Goal: Task Accomplishment & Management: Use online tool/utility

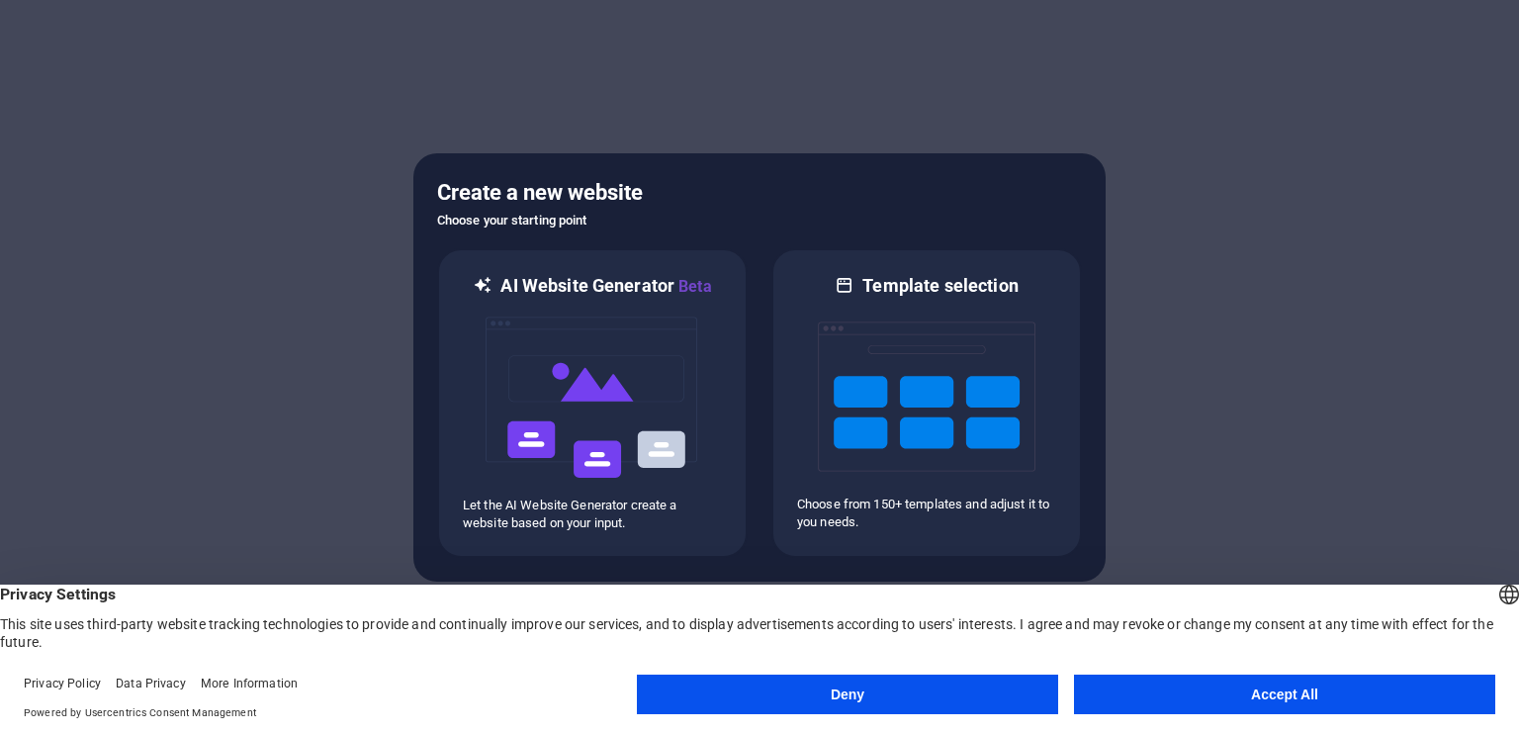
click at [1187, 691] on button "Accept All" at bounding box center [1284, 694] width 421 height 40
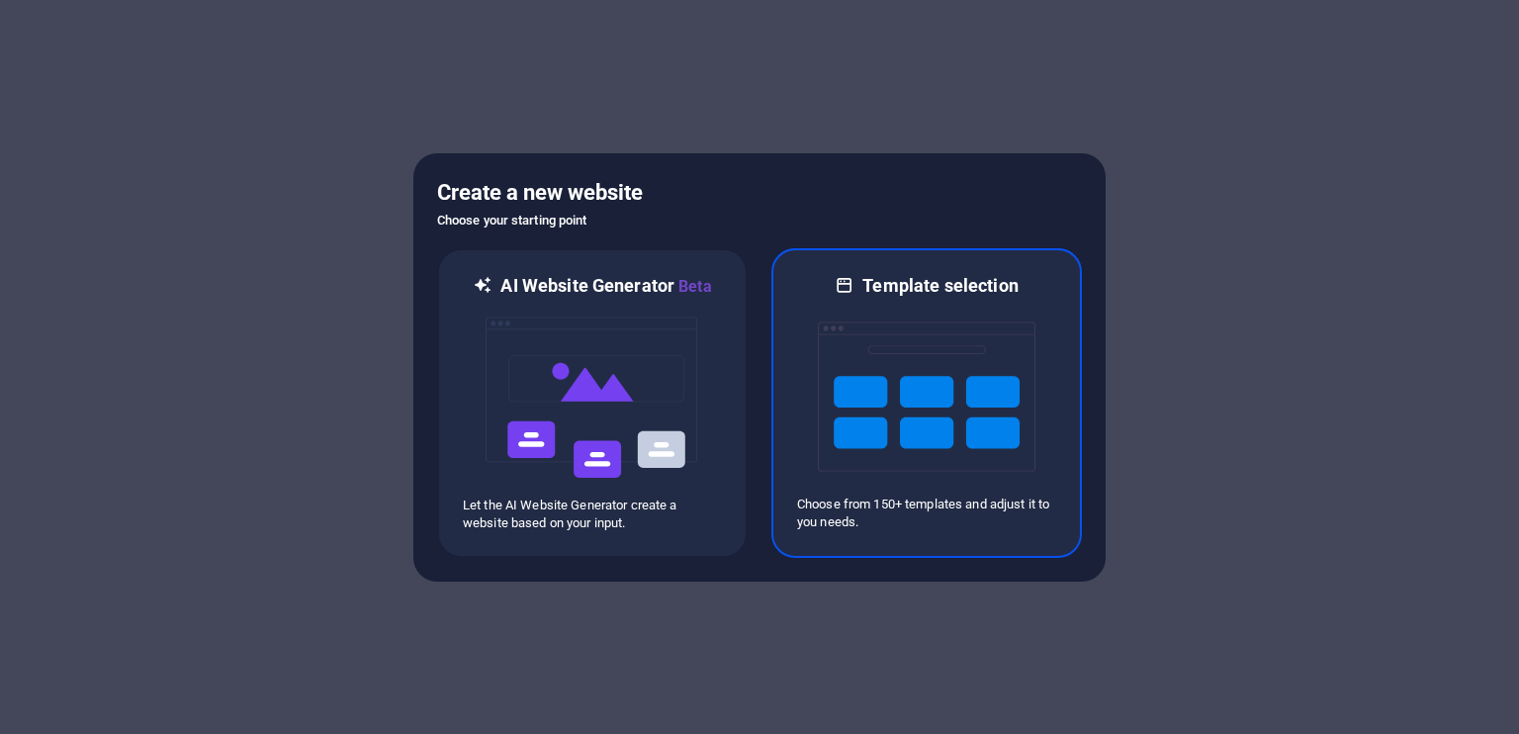
click at [887, 410] on img at bounding box center [927, 397] width 218 height 198
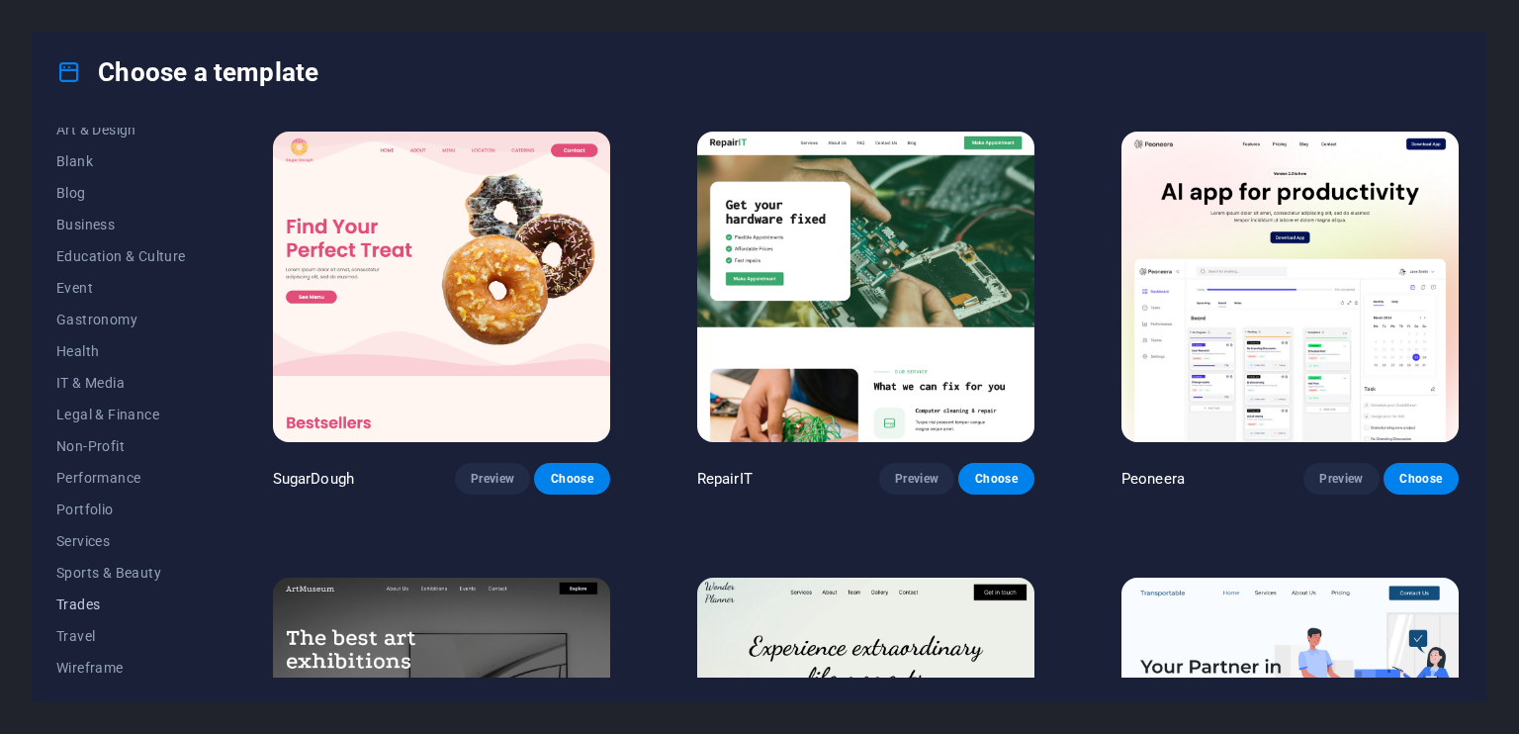
scroll to position [240, 0]
click at [87, 532] on span "Services" at bounding box center [121, 536] width 130 height 16
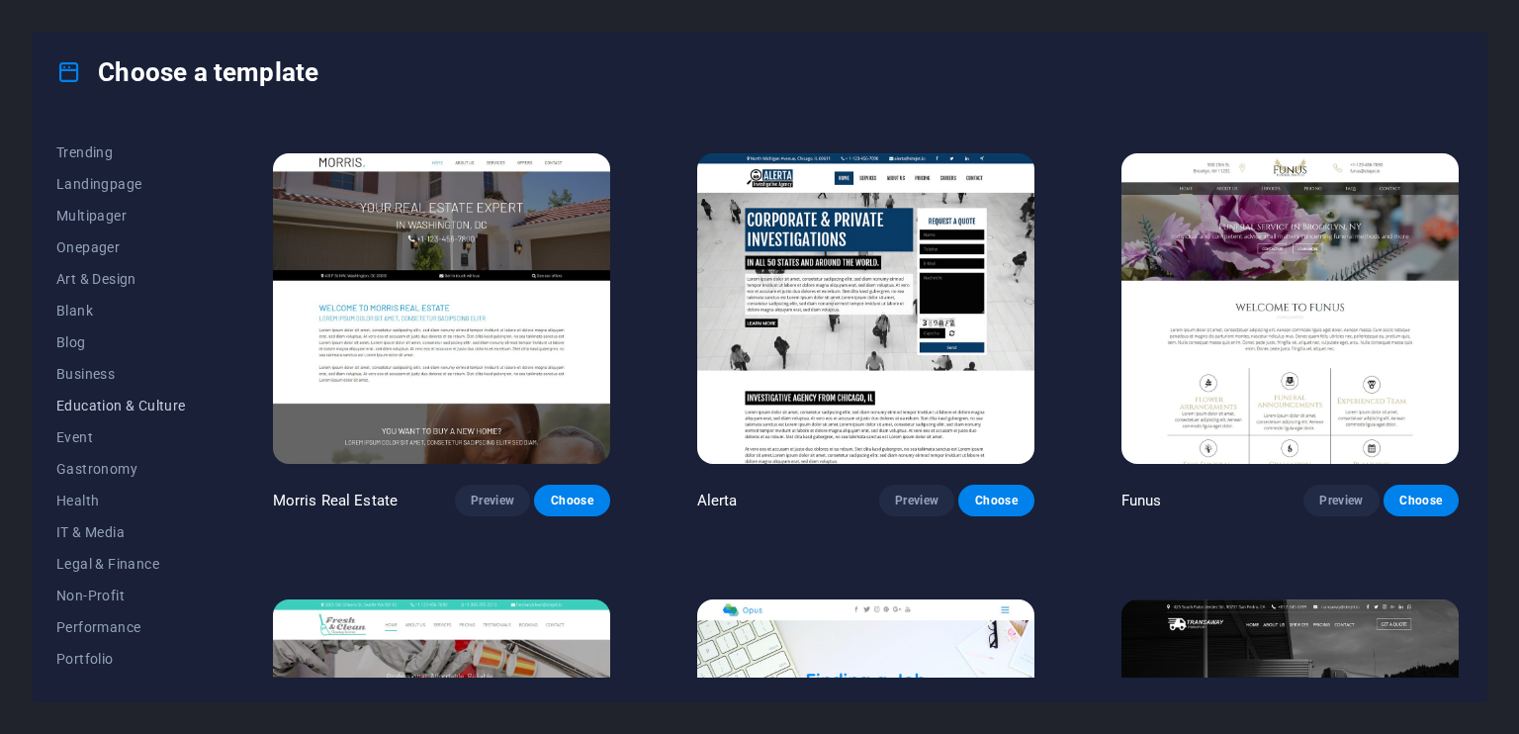
scroll to position [1764, 0]
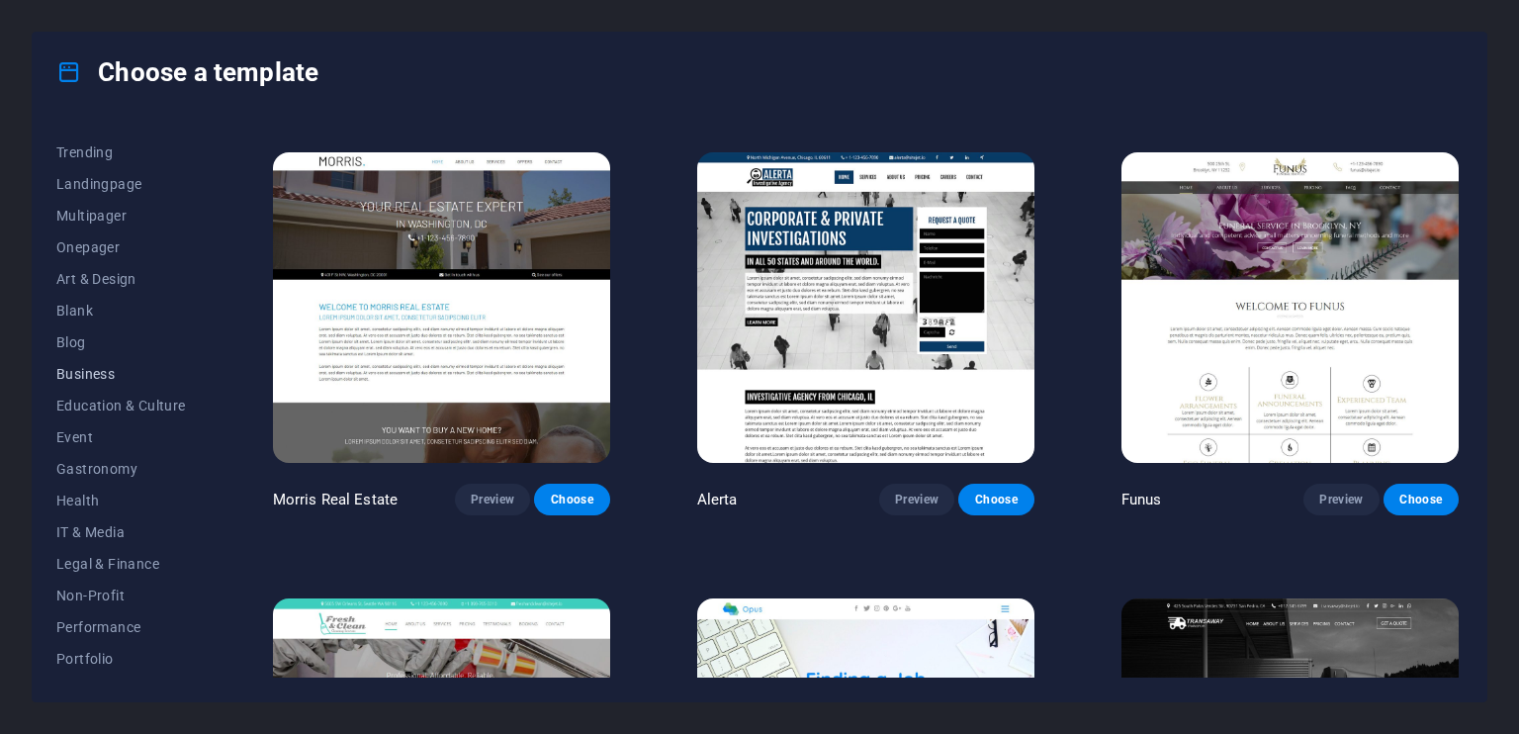
click at [71, 376] on span "Business" at bounding box center [121, 374] width 130 height 16
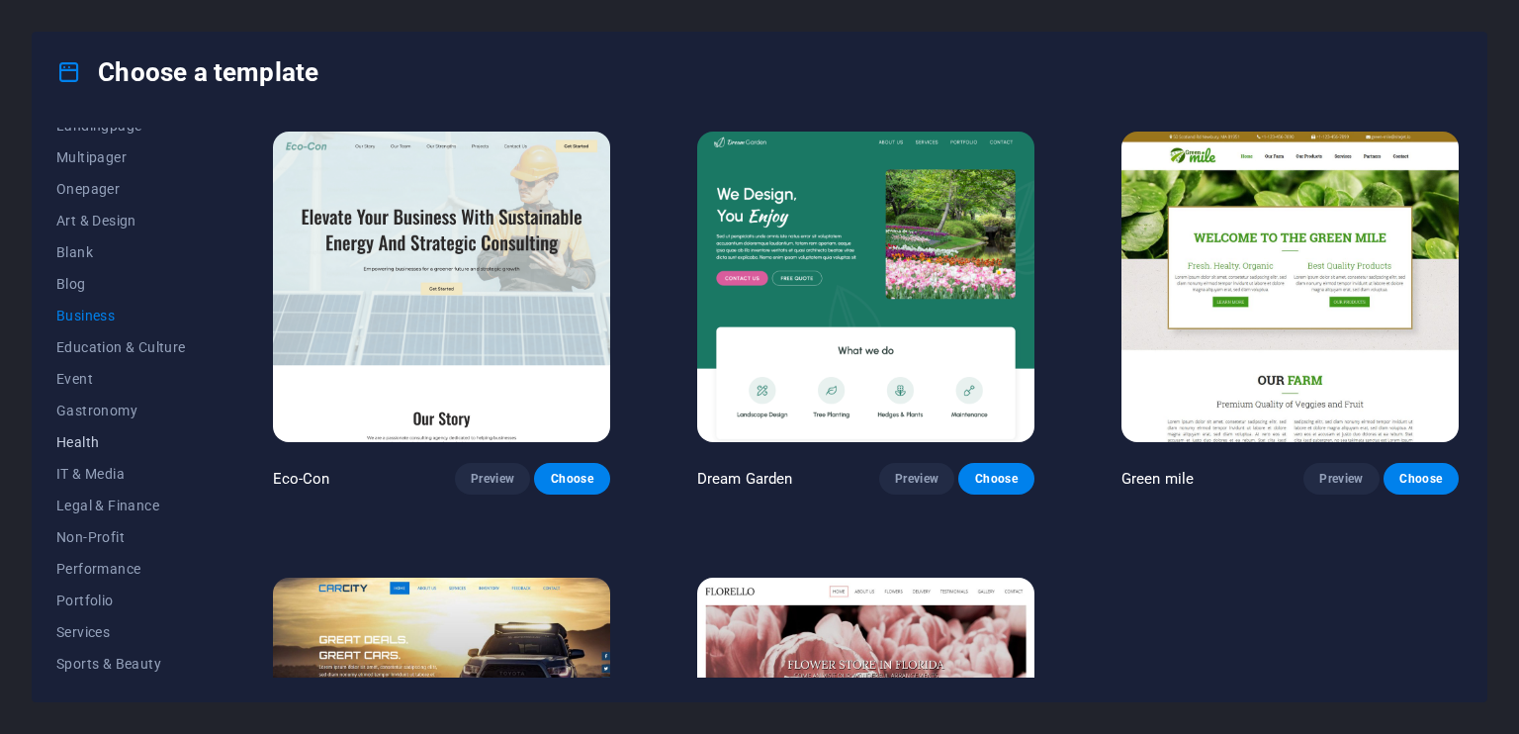
scroll to position [240, 0]
click at [88, 538] on span "Services" at bounding box center [121, 536] width 130 height 16
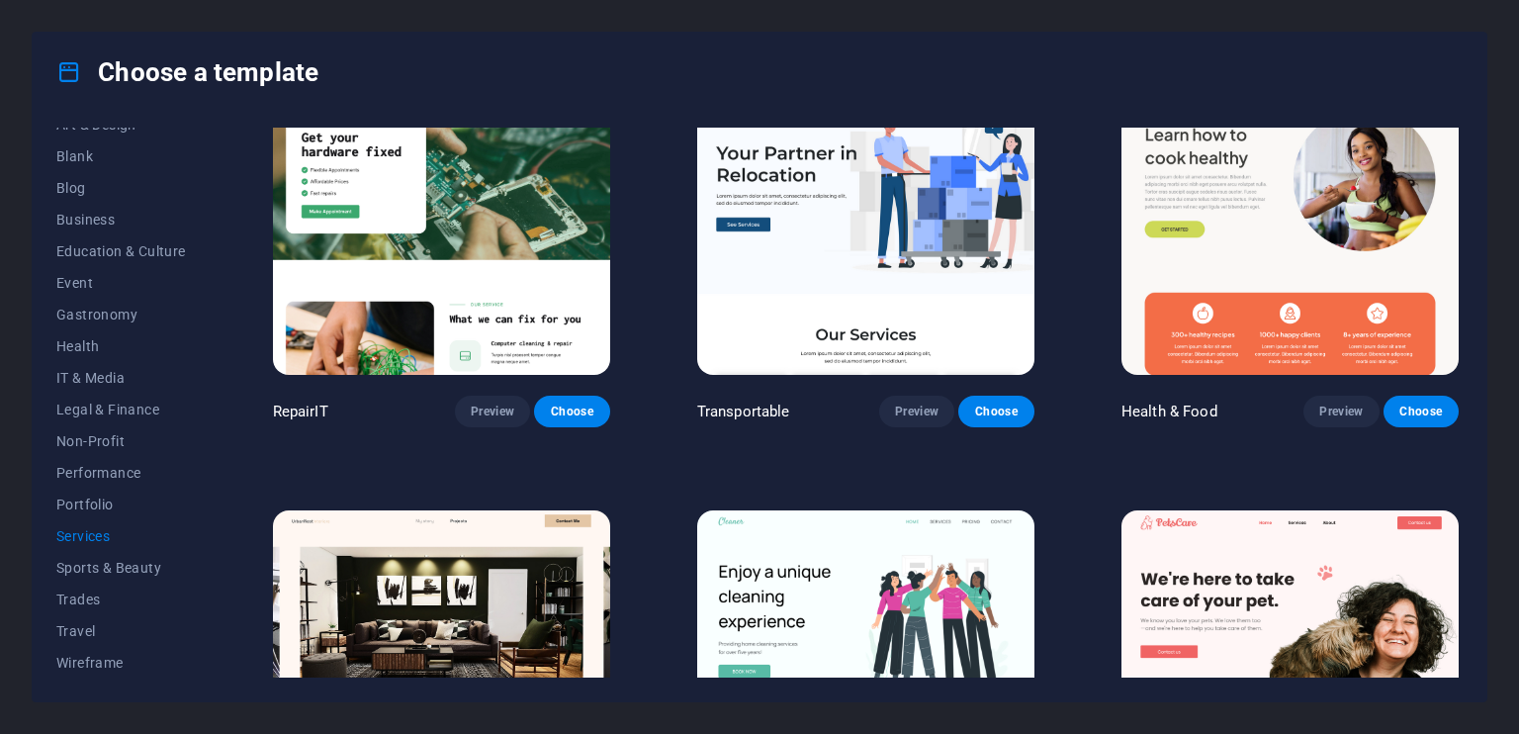
scroll to position [0, 0]
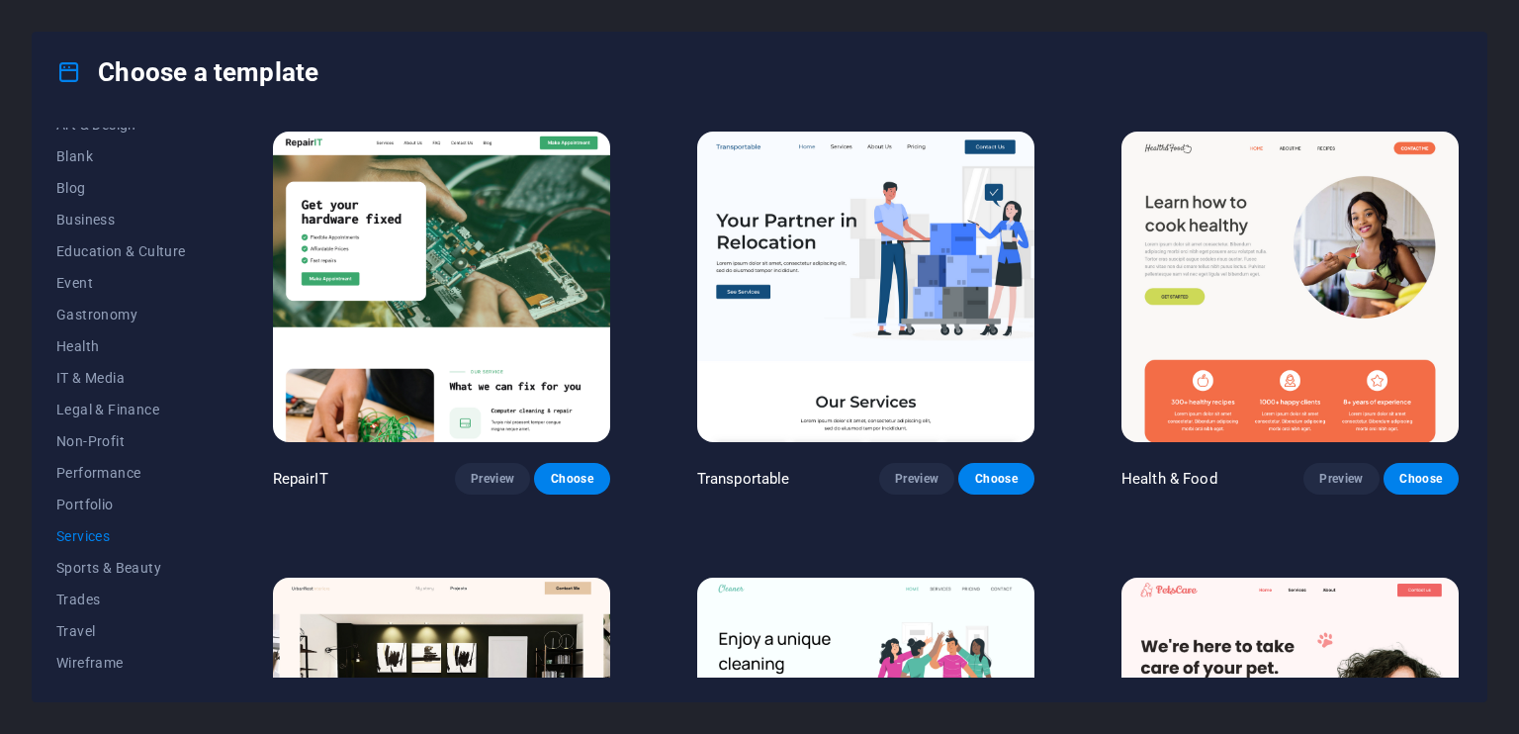
click at [493, 294] on img at bounding box center [441, 287] width 337 height 311
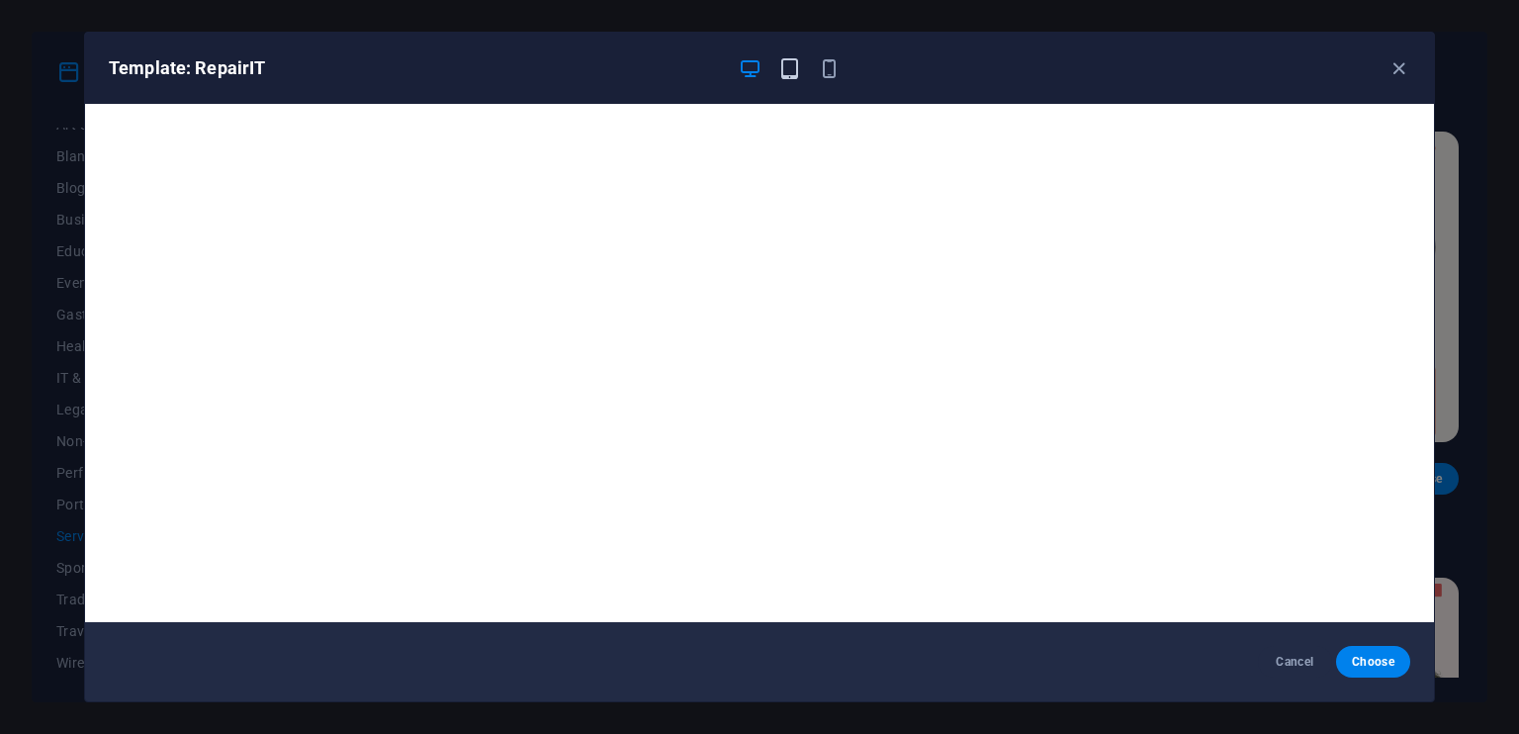
click at [787, 73] on icon "button" at bounding box center [789, 68] width 23 height 23
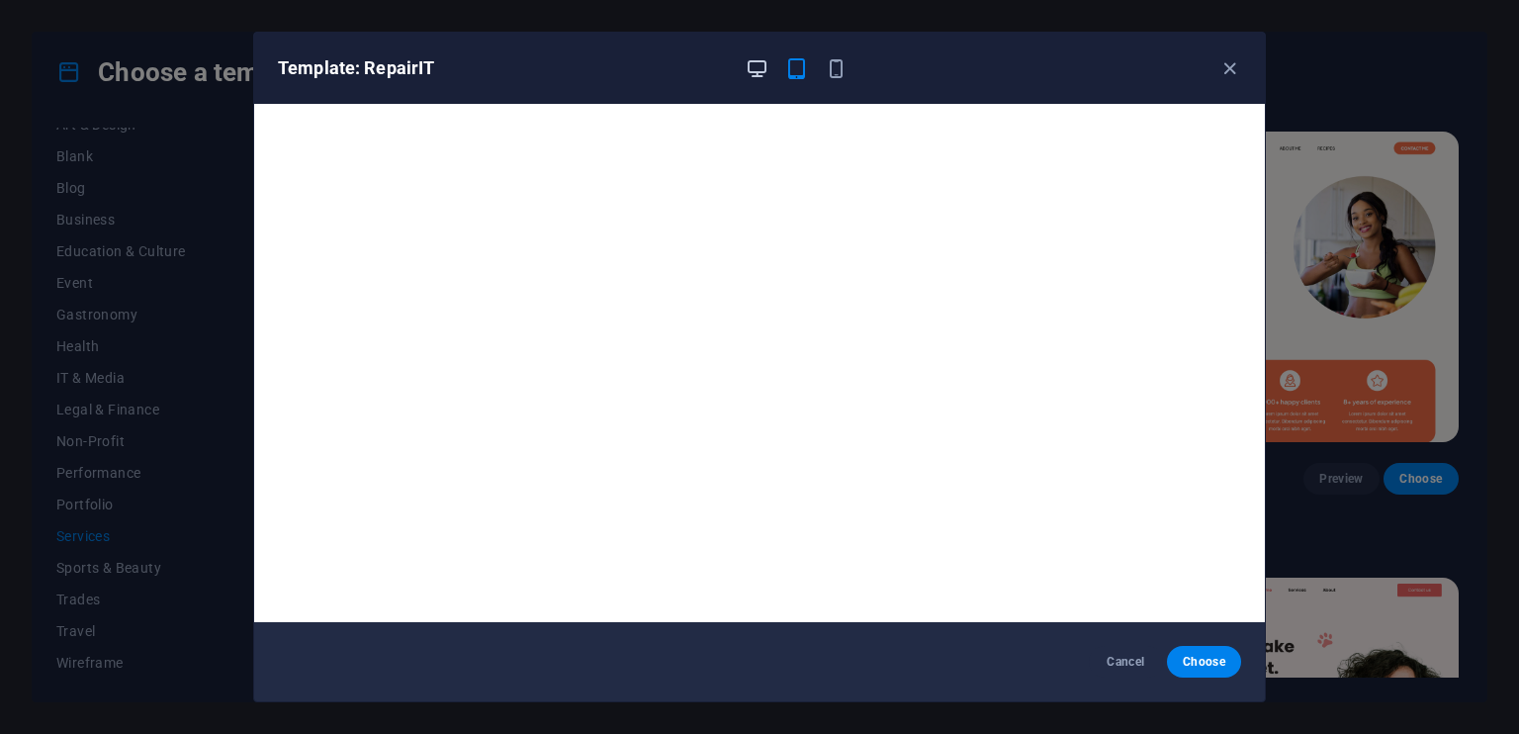
click at [754, 74] on icon "button" at bounding box center [757, 68] width 23 height 23
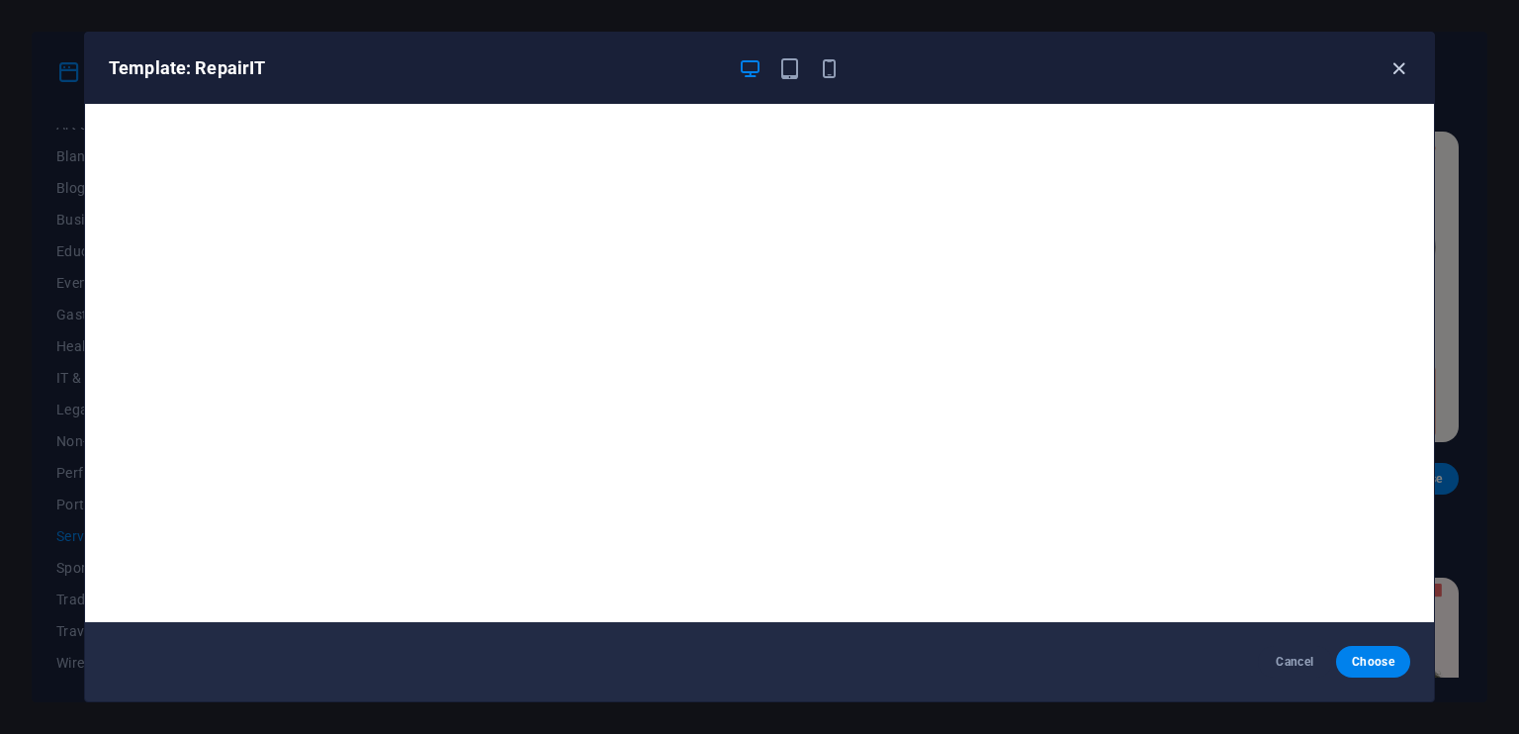
click at [1395, 68] on icon "button" at bounding box center [1398, 68] width 23 height 23
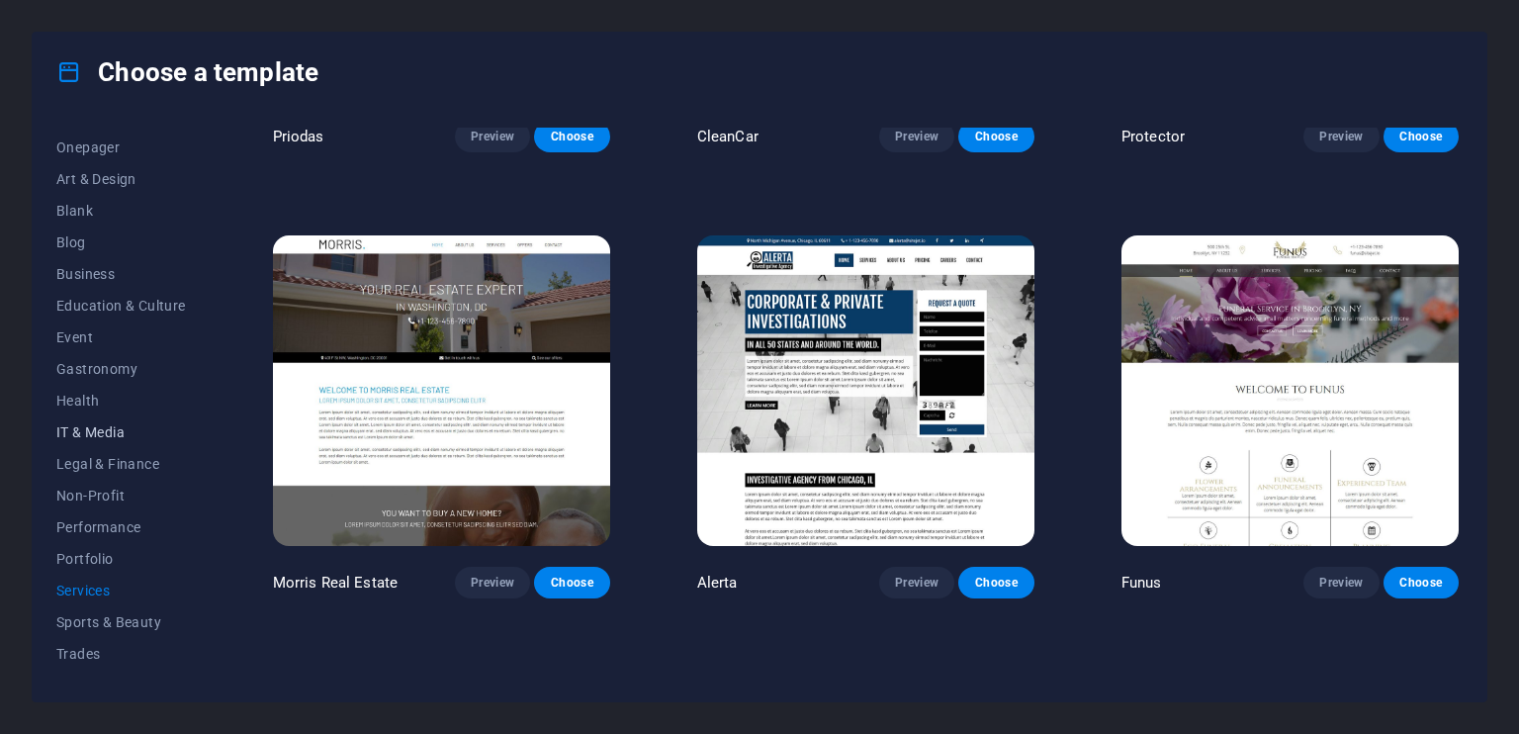
scroll to position [131, 0]
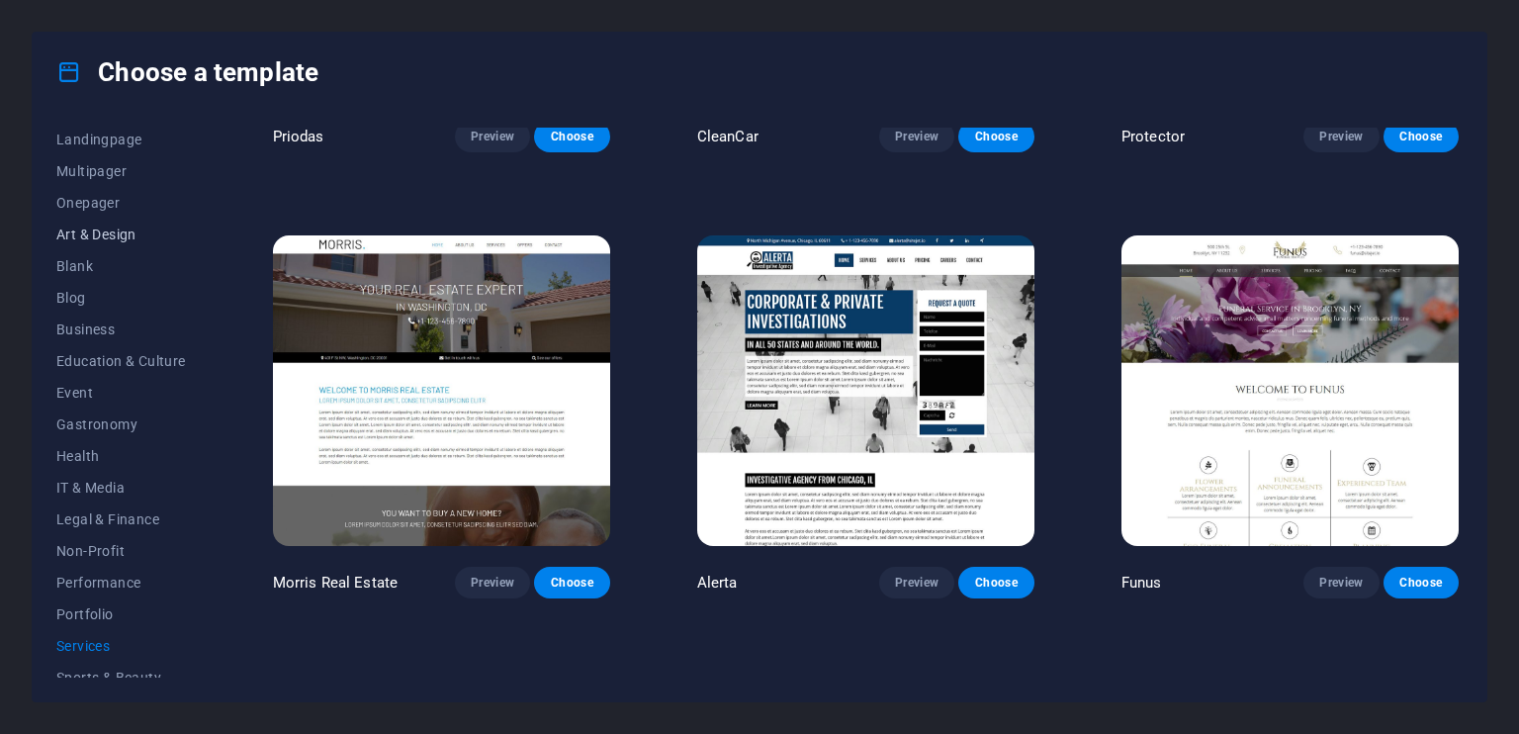
click at [103, 233] on span "Art & Design" at bounding box center [121, 234] width 130 height 16
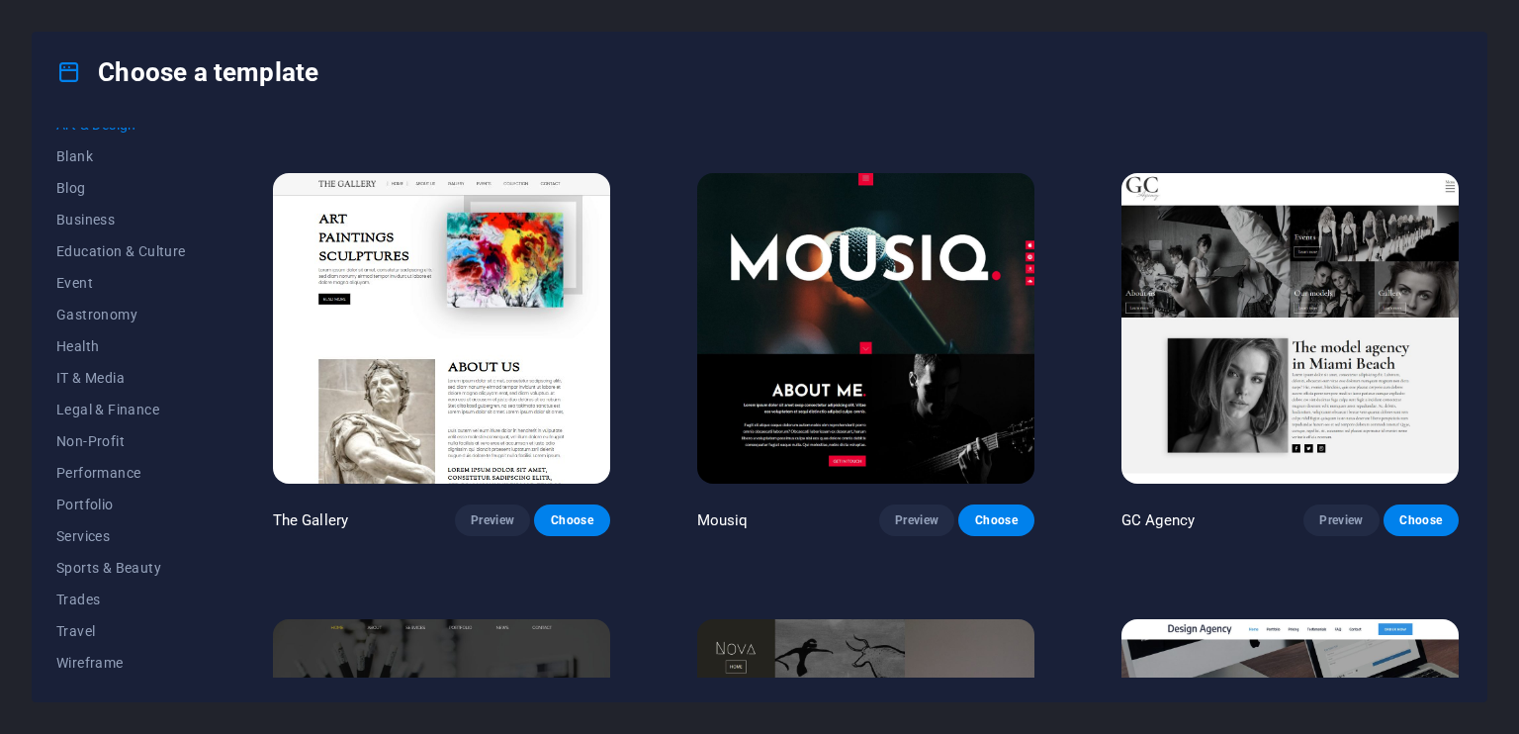
scroll to position [845, 0]
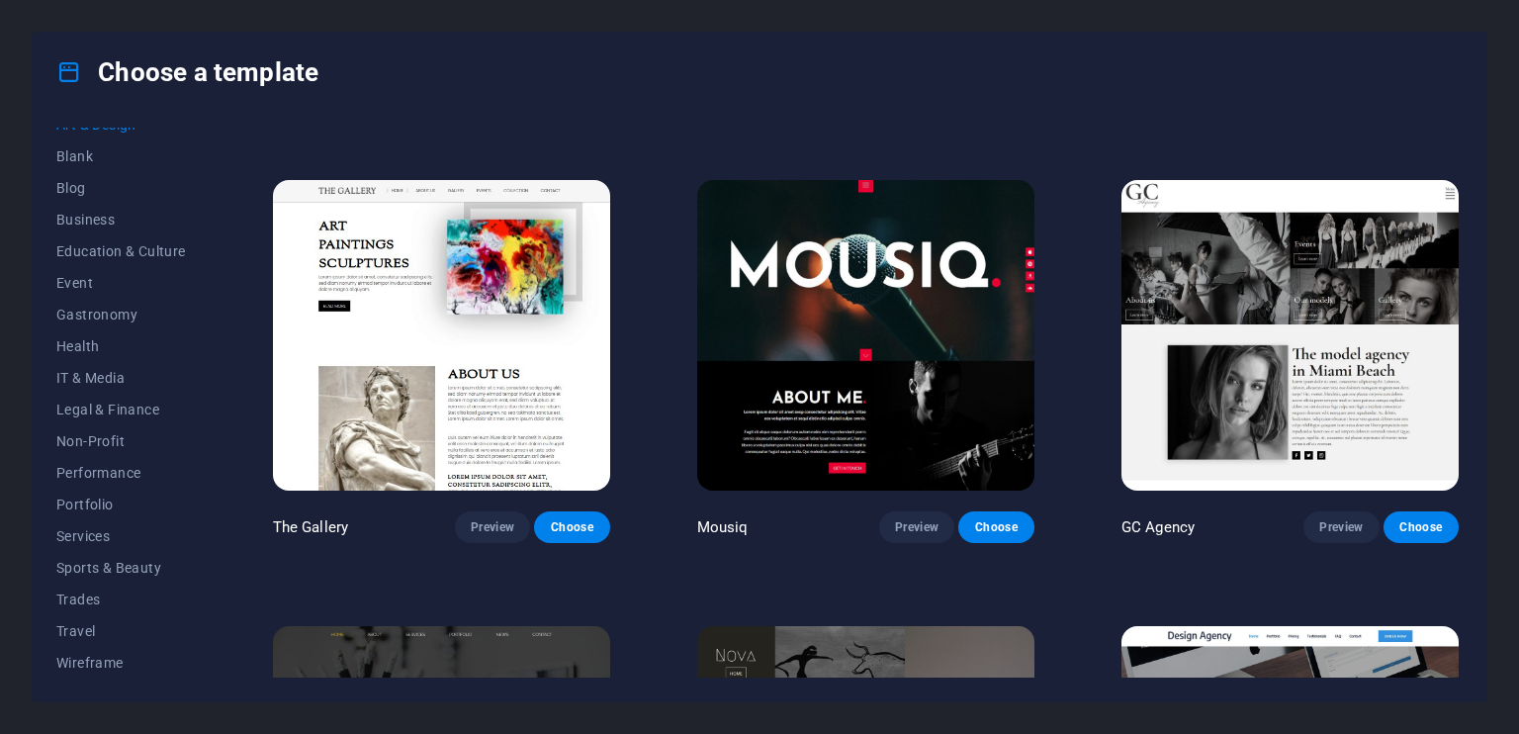
click at [886, 335] on img at bounding box center [865, 335] width 337 height 311
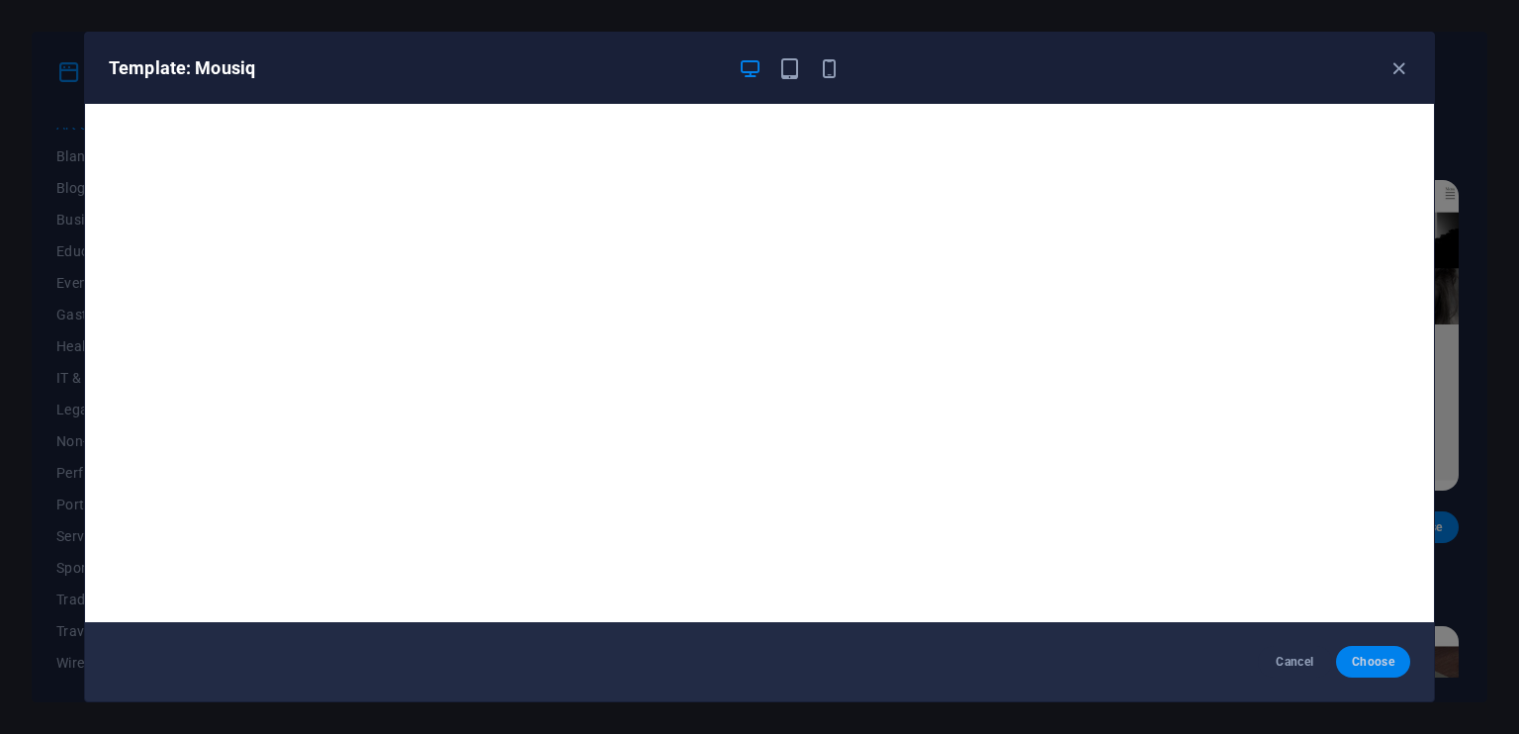
click at [1369, 654] on span "Choose" at bounding box center [1373, 662] width 43 height 16
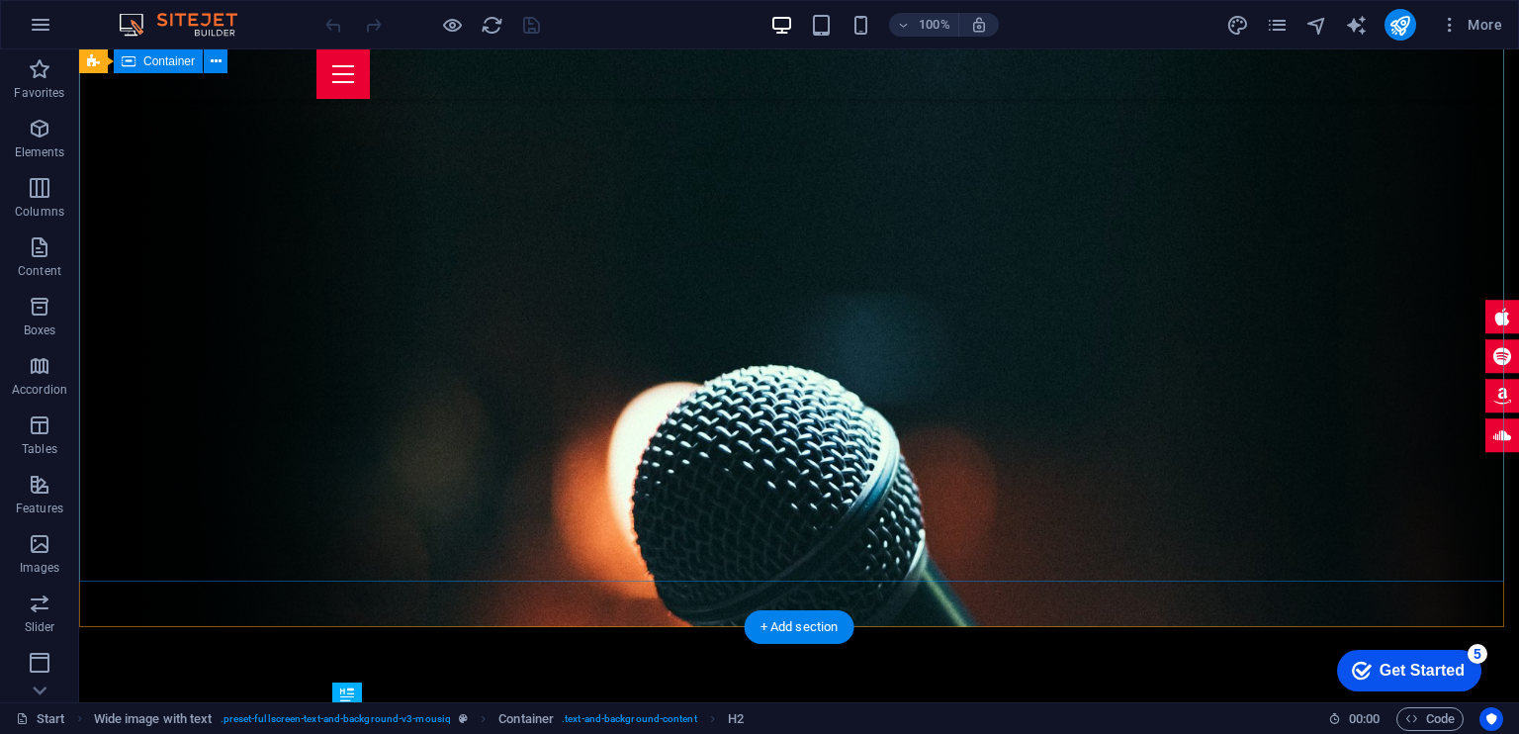
scroll to position [75, 0]
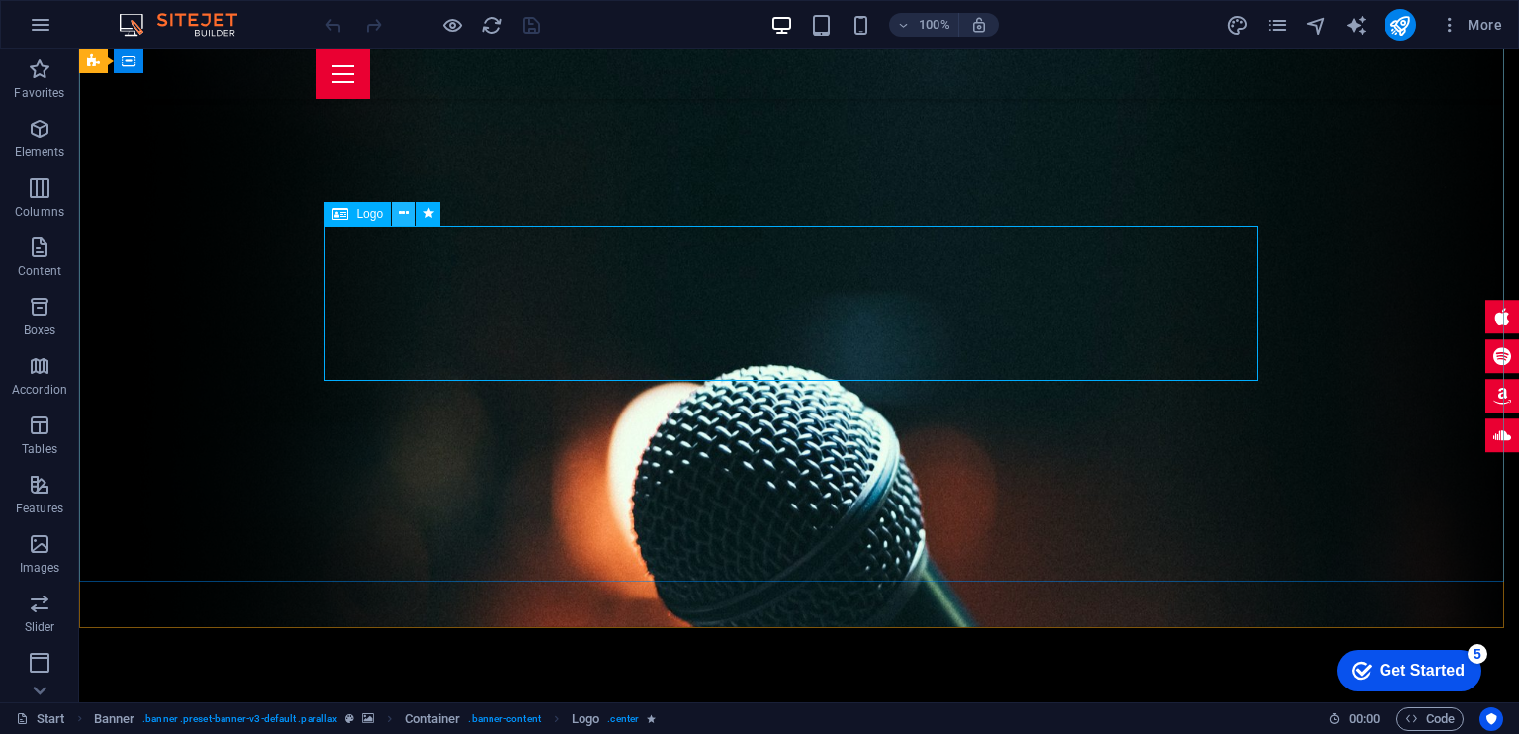
click at [399, 215] on icon at bounding box center [404, 213] width 11 height 21
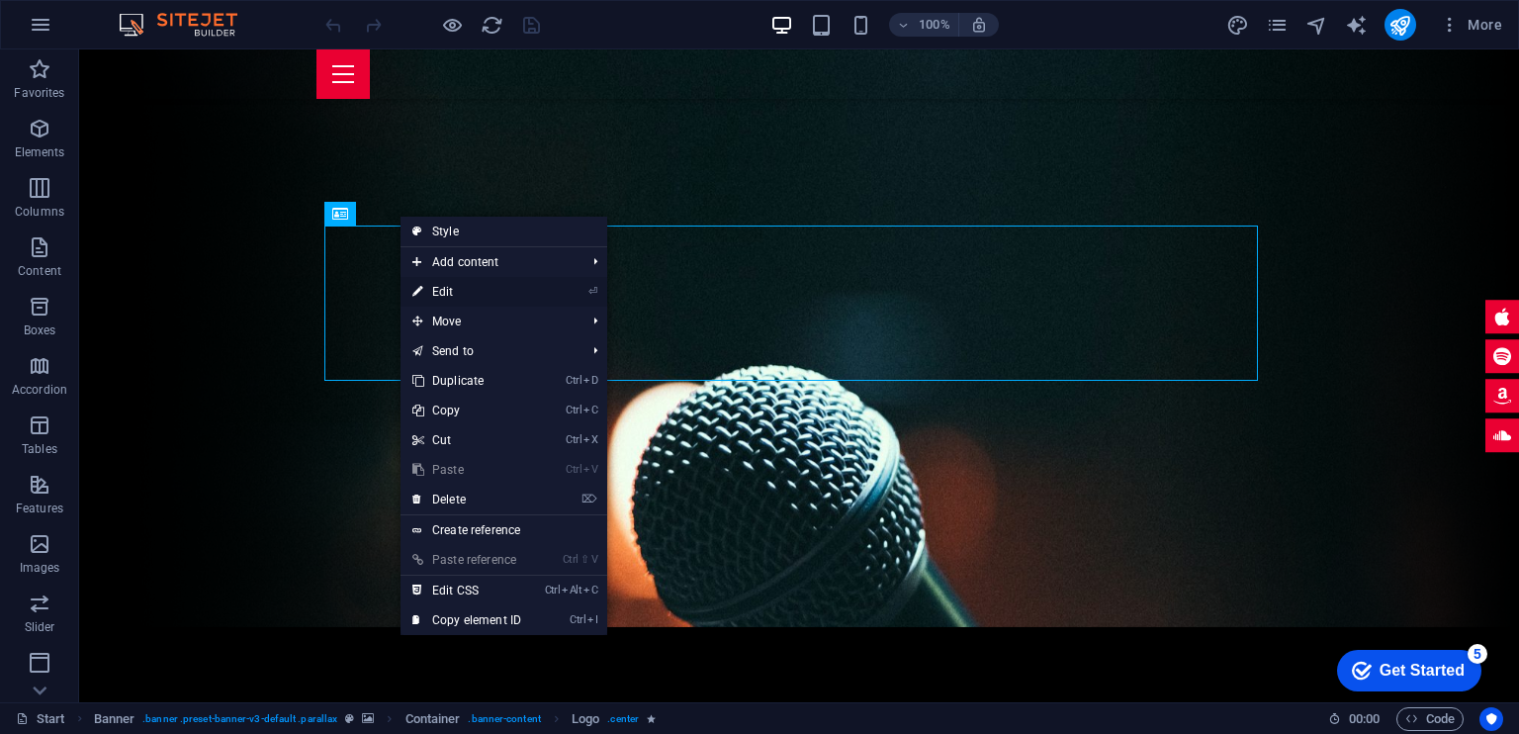
click at [462, 288] on link "⏎ Edit" at bounding box center [467, 292] width 133 height 30
select select "px"
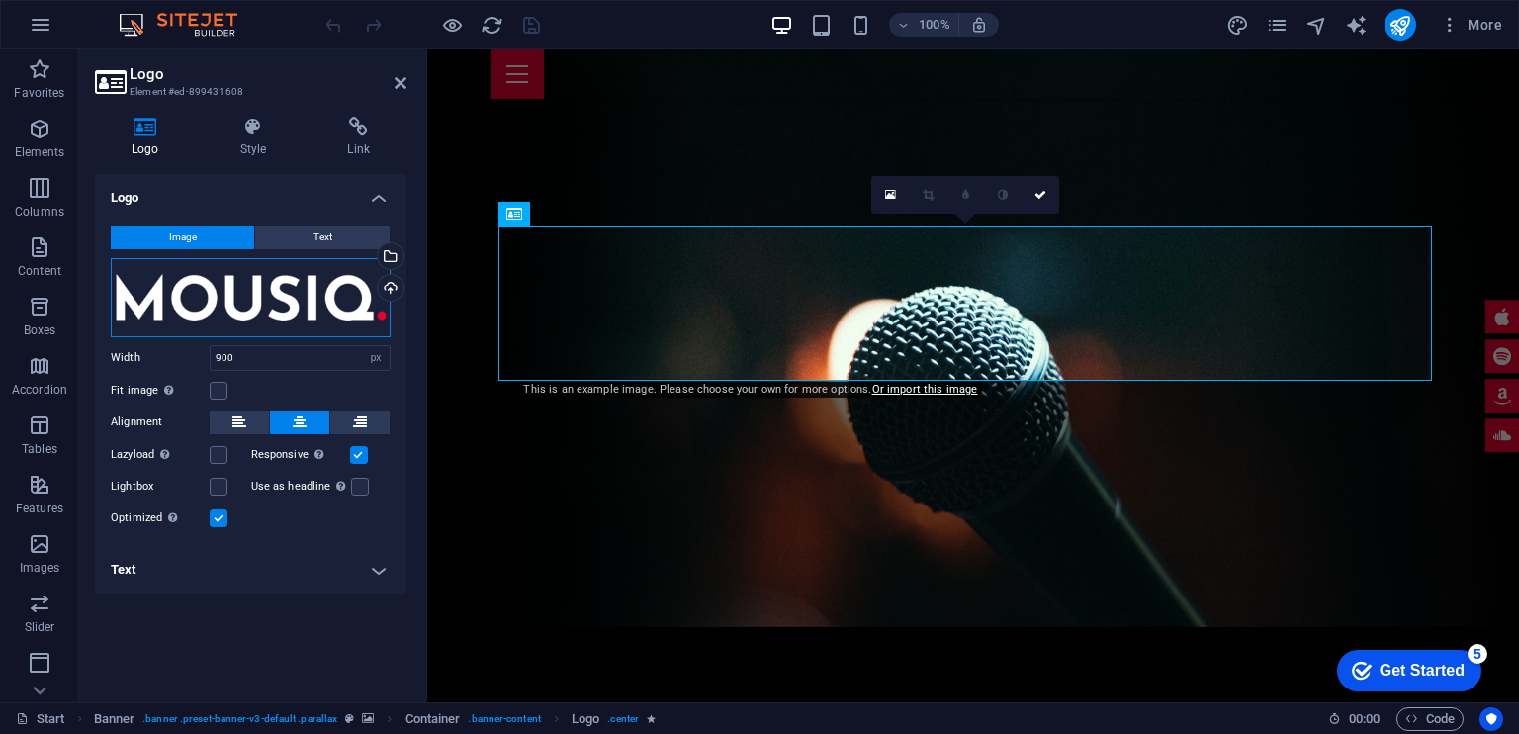
click at [354, 293] on div "Drag files here, click to choose files or select files from Files or our free s…" at bounding box center [251, 297] width 280 height 79
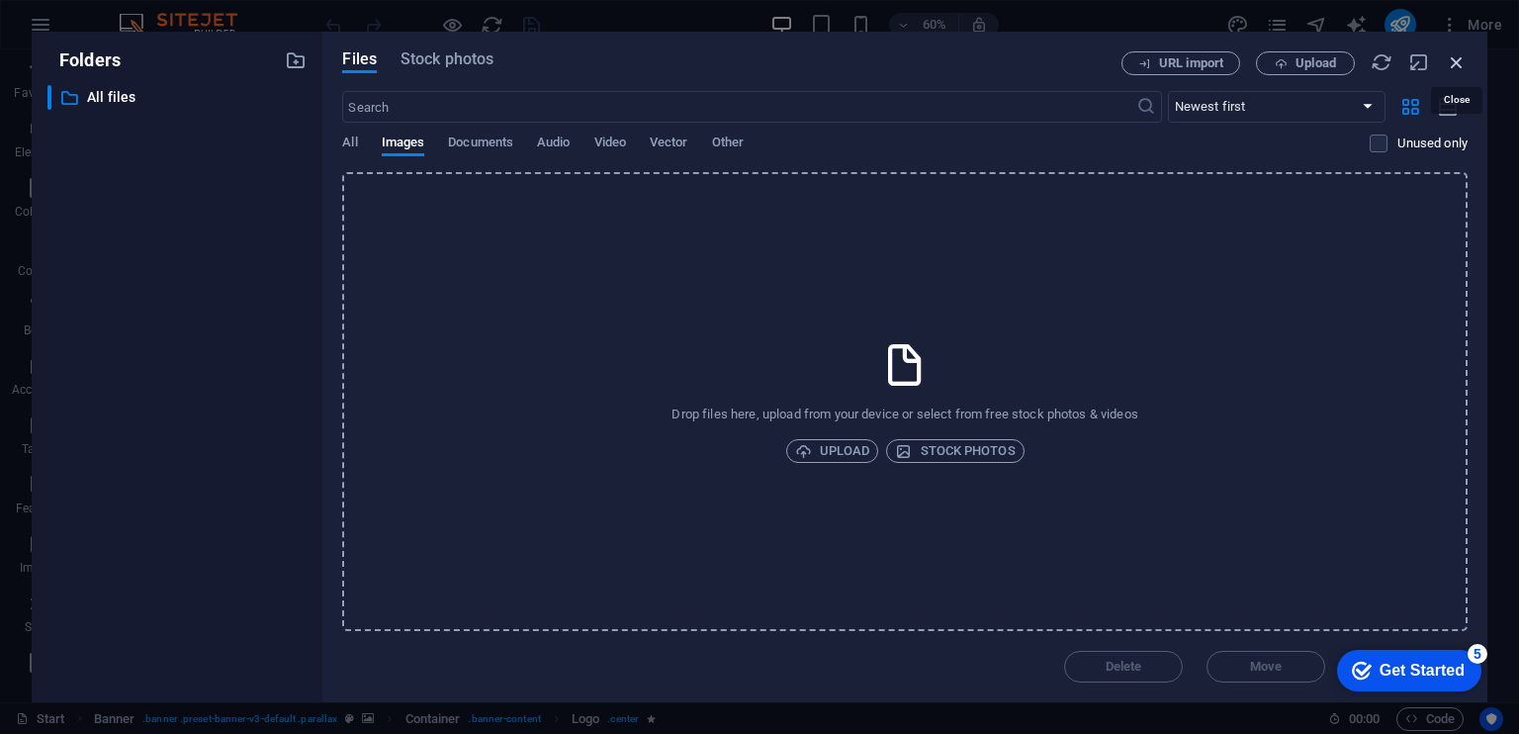
click at [1454, 66] on icon "button" at bounding box center [1457, 62] width 22 height 22
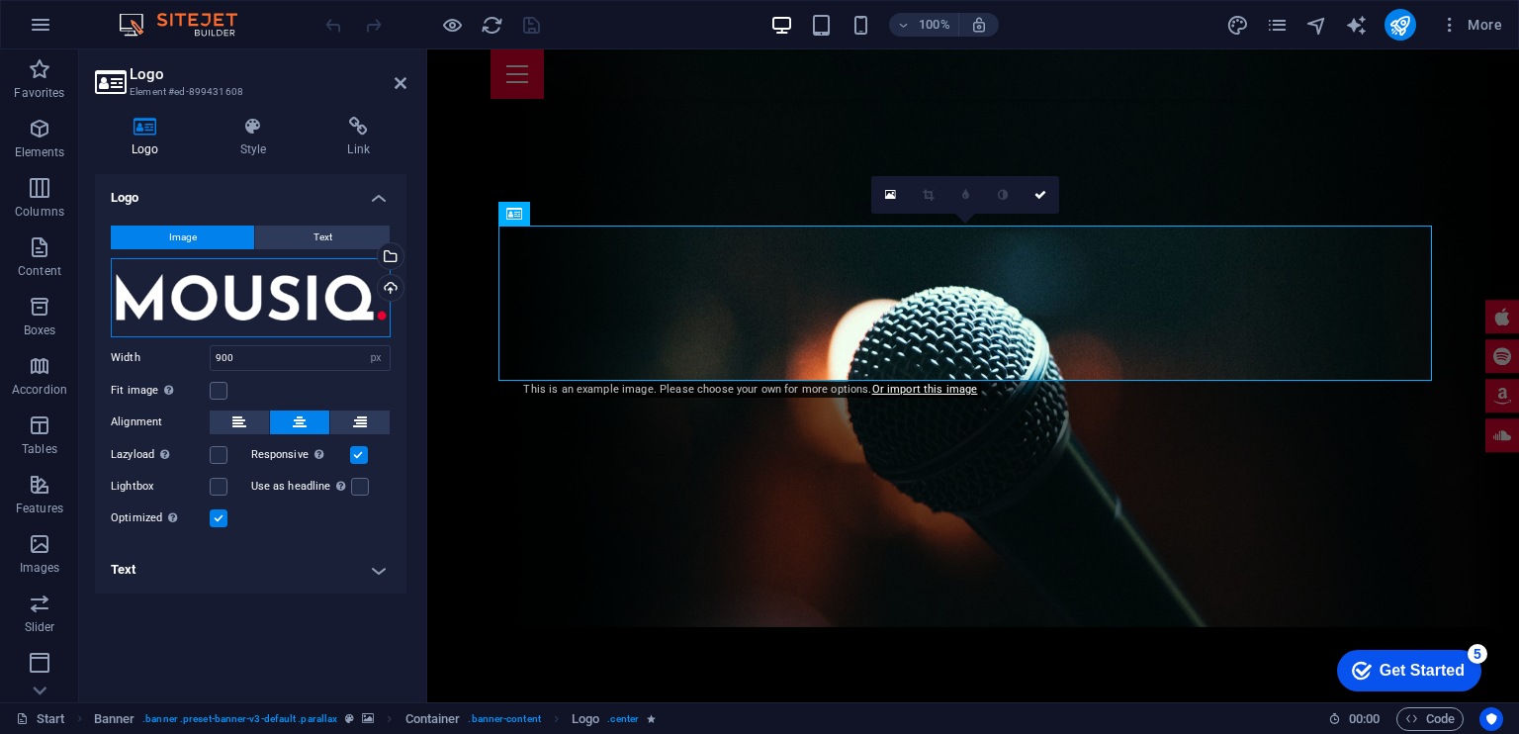
click at [360, 304] on div "Drag files here, click to choose files or select files from Files or our free s…" at bounding box center [251, 297] width 280 height 79
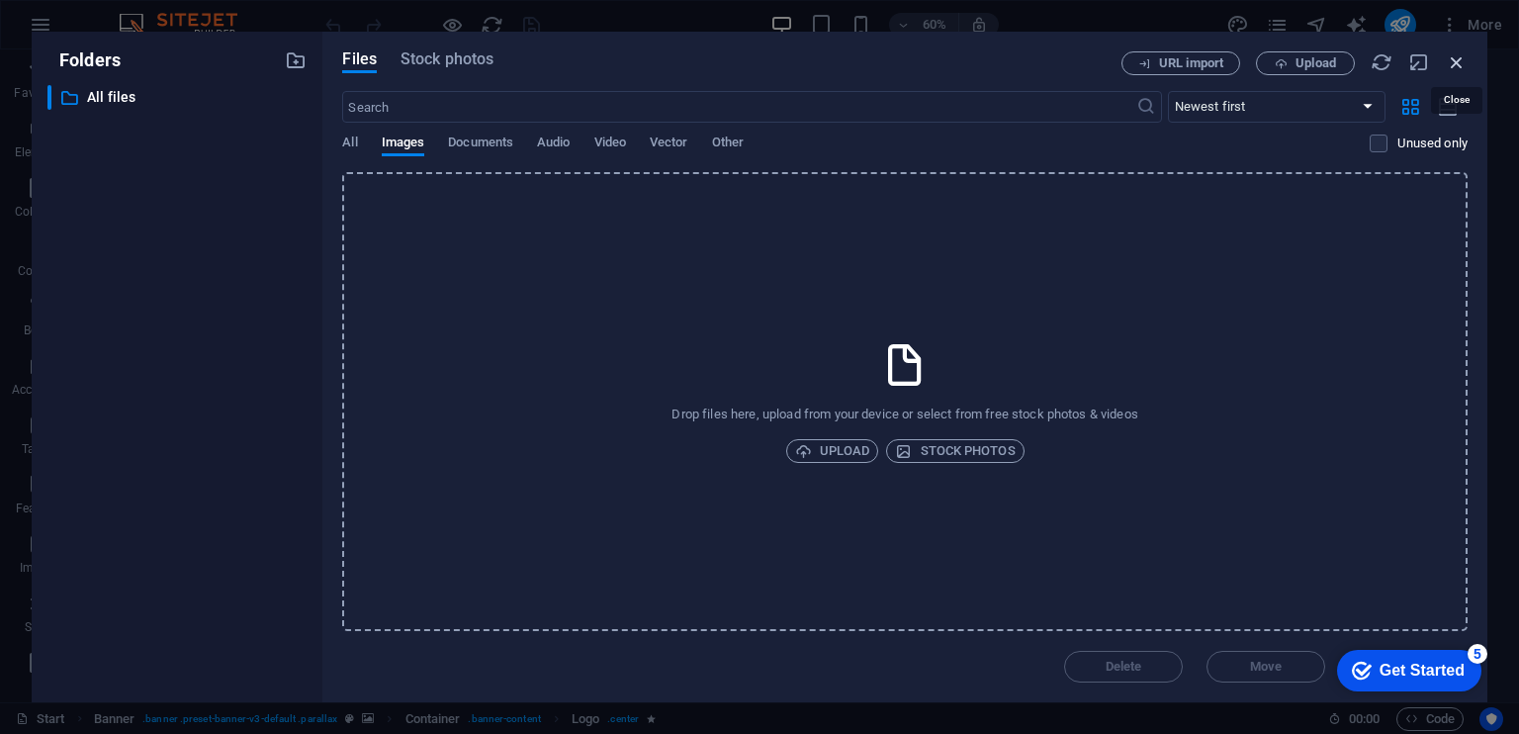
drag, startPoint x: 1459, startPoint y: 54, endPoint x: 886, endPoint y: 88, distance: 573.6
click at [1459, 54] on icon "button" at bounding box center [1457, 62] width 22 height 22
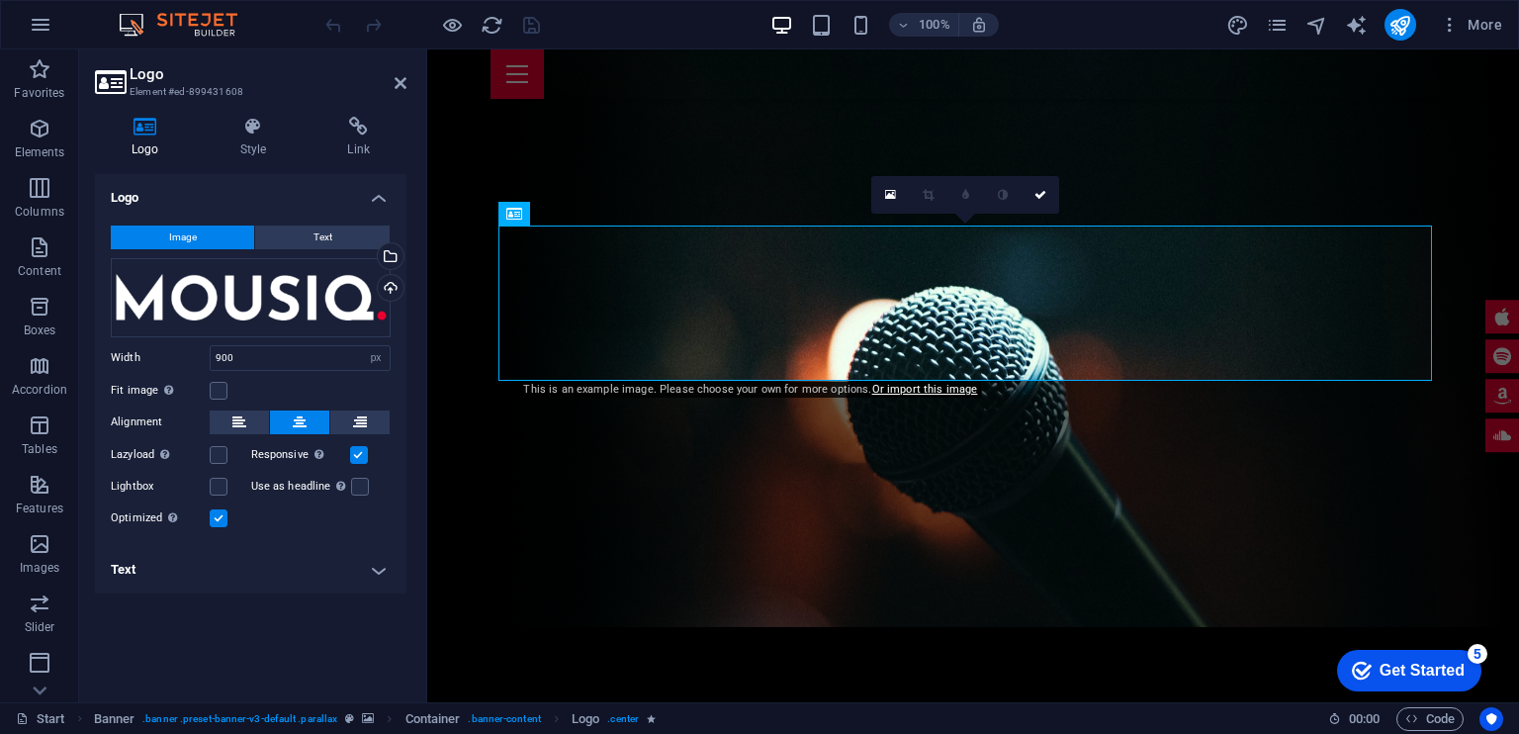
click at [368, 578] on h4 "Text" at bounding box center [251, 569] width 312 height 47
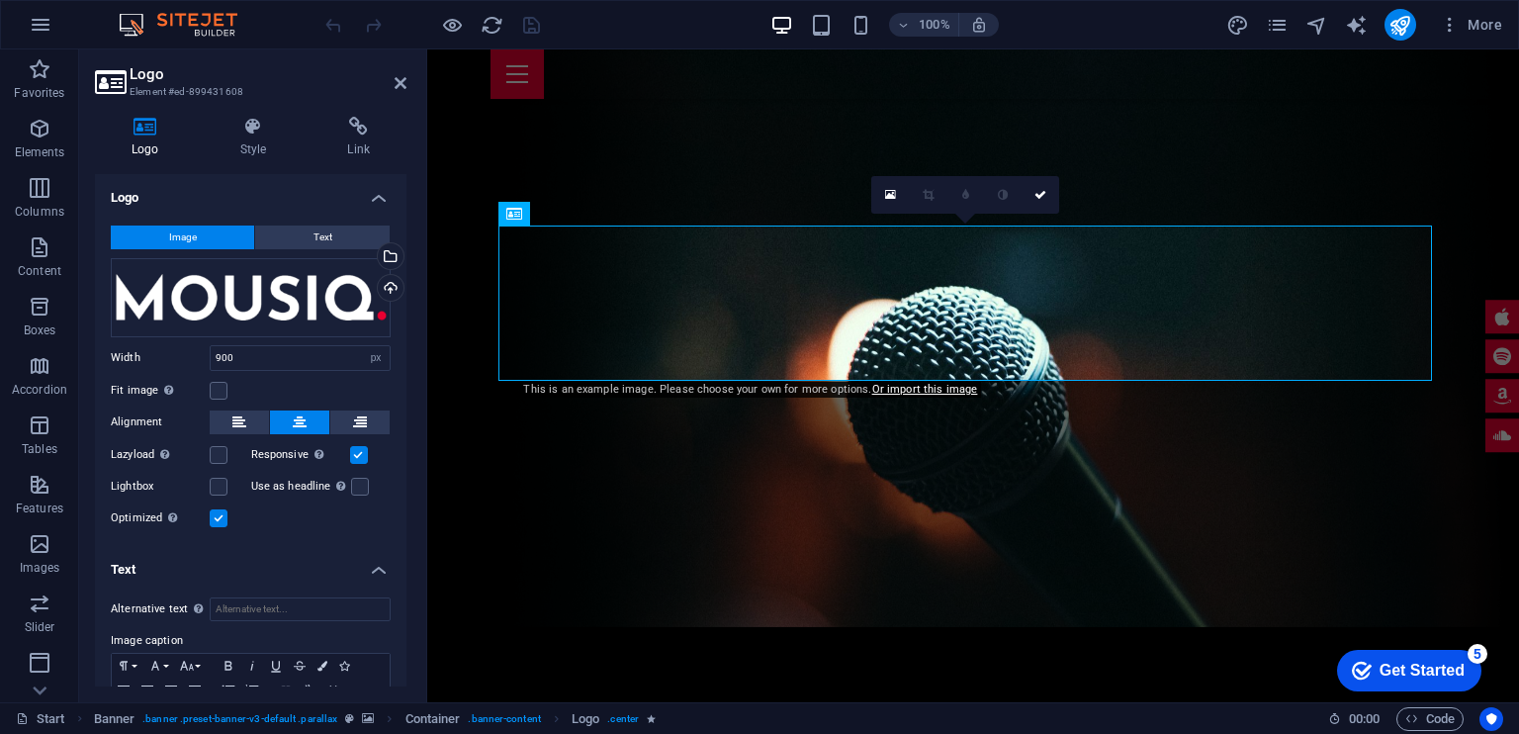
scroll to position [91, 0]
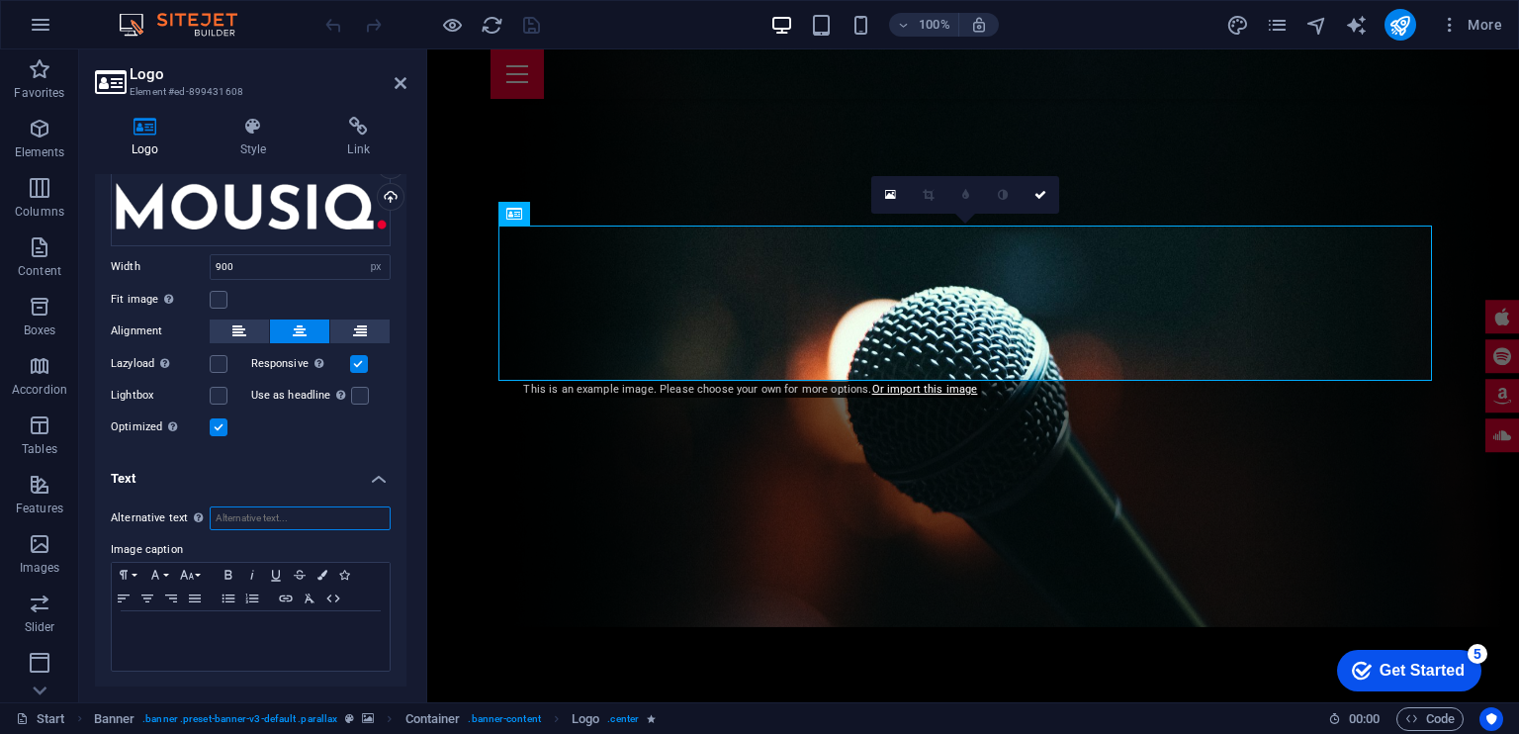
click at [265, 510] on input "Alternative text The alternative text is used by devices that cannot display im…" at bounding box center [300, 518] width 181 height 24
type input "s"
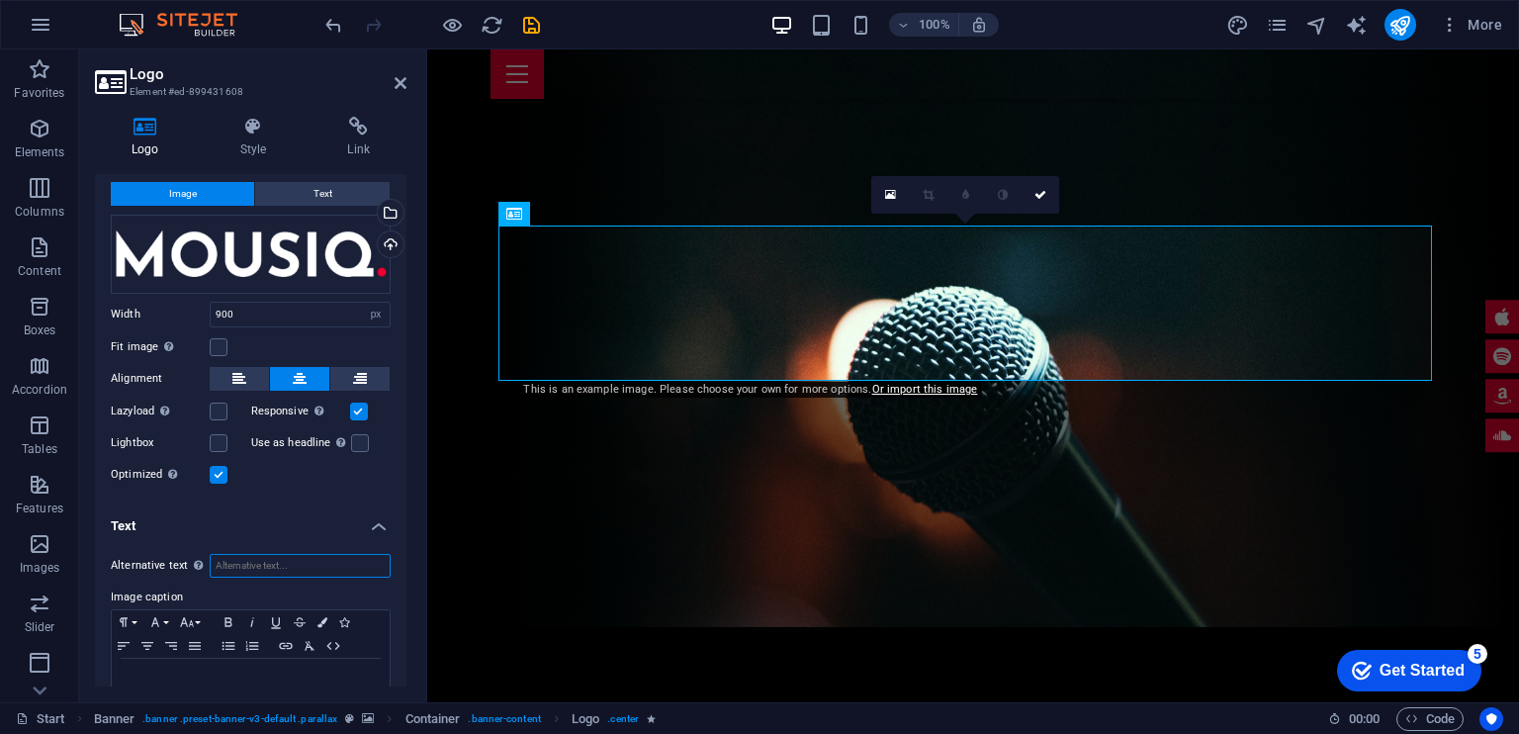
scroll to position [0, 0]
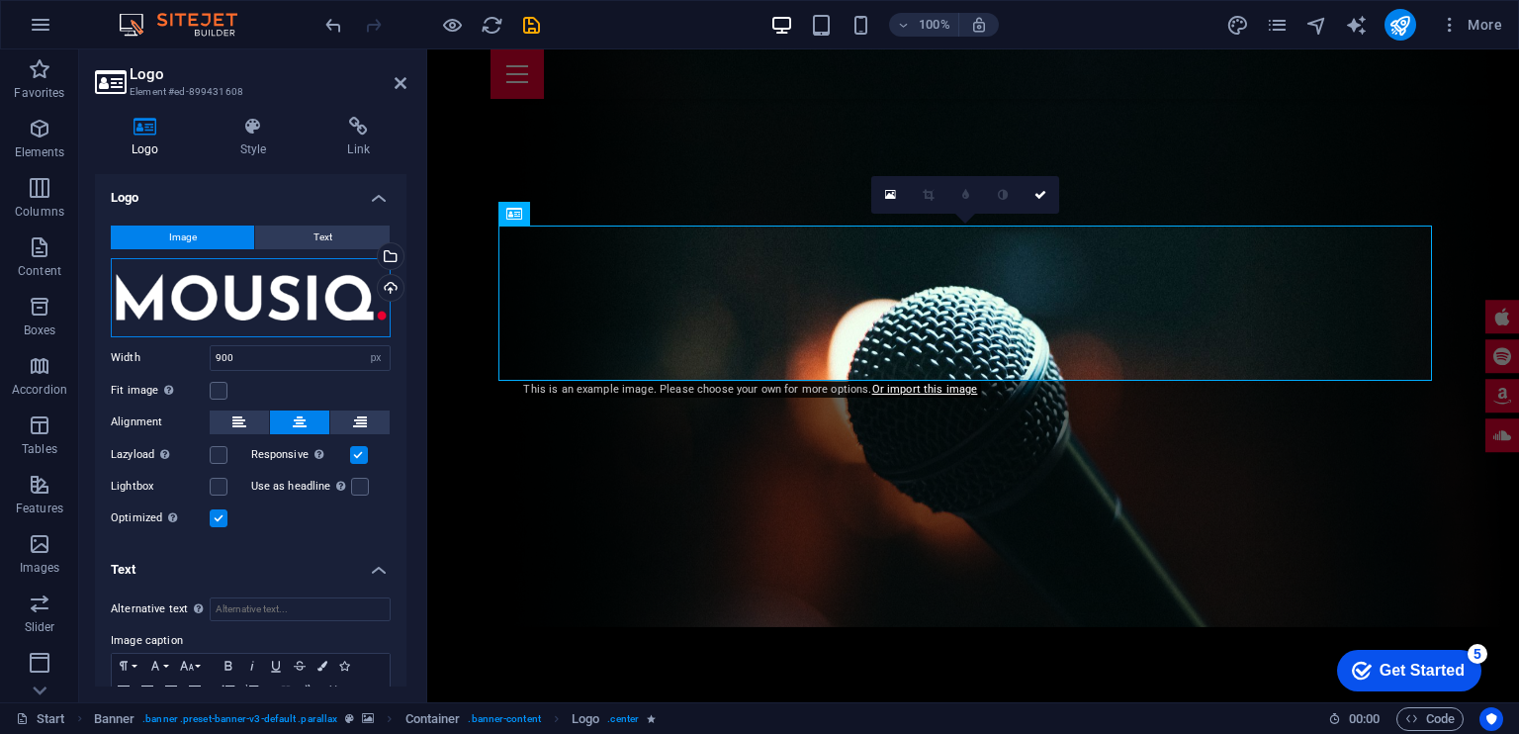
click at [348, 301] on div "Drag files here, click to choose files or select files from Files or our free s…" at bounding box center [251, 297] width 280 height 79
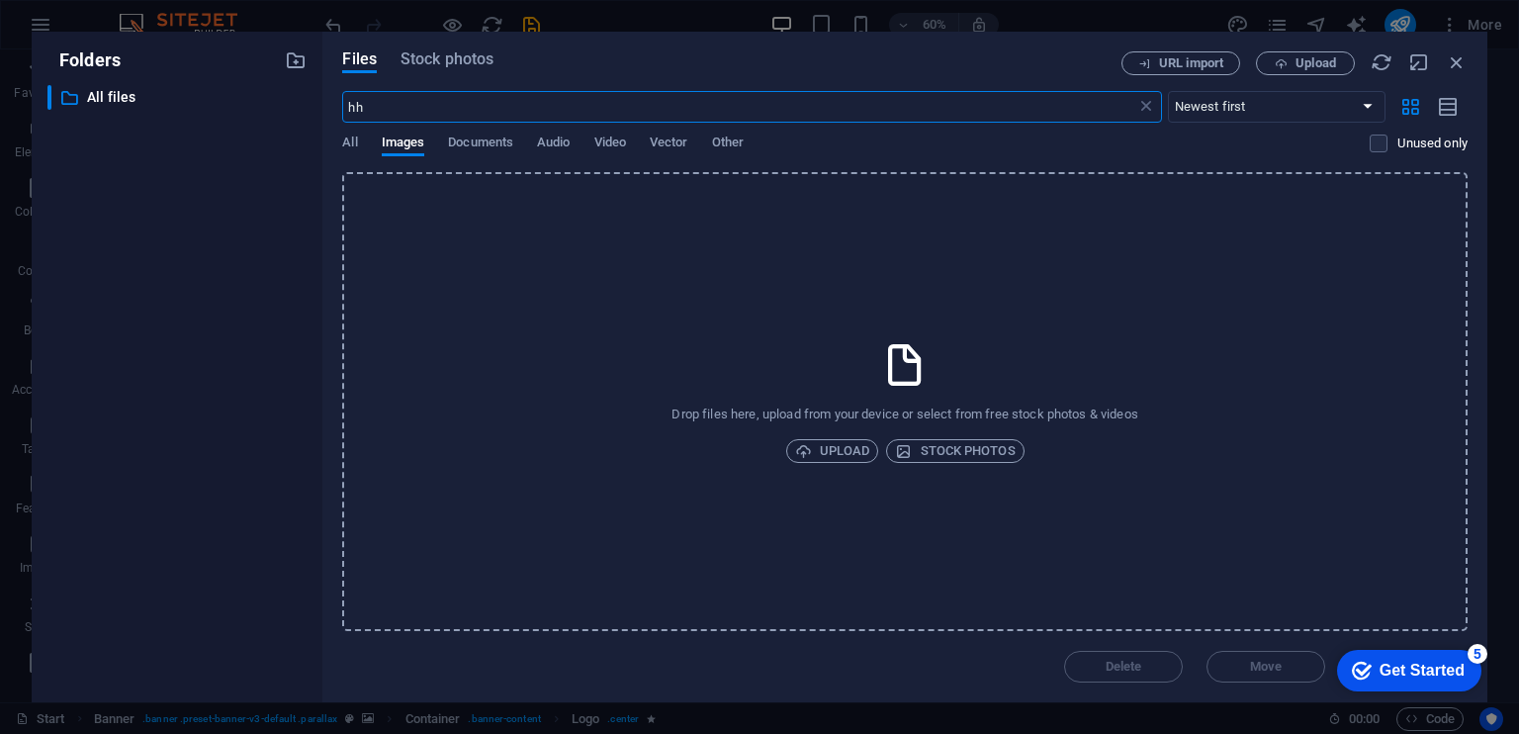
type input "h"
click at [498, 154] on button "Documents" at bounding box center [480, 145] width 65 height 22
click at [550, 154] on button "Audio" at bounding box center [553, 145] width 33 height 22
click at [1453, 70] on icon "button" at bounding box center [1457, 62] width 22 height 22
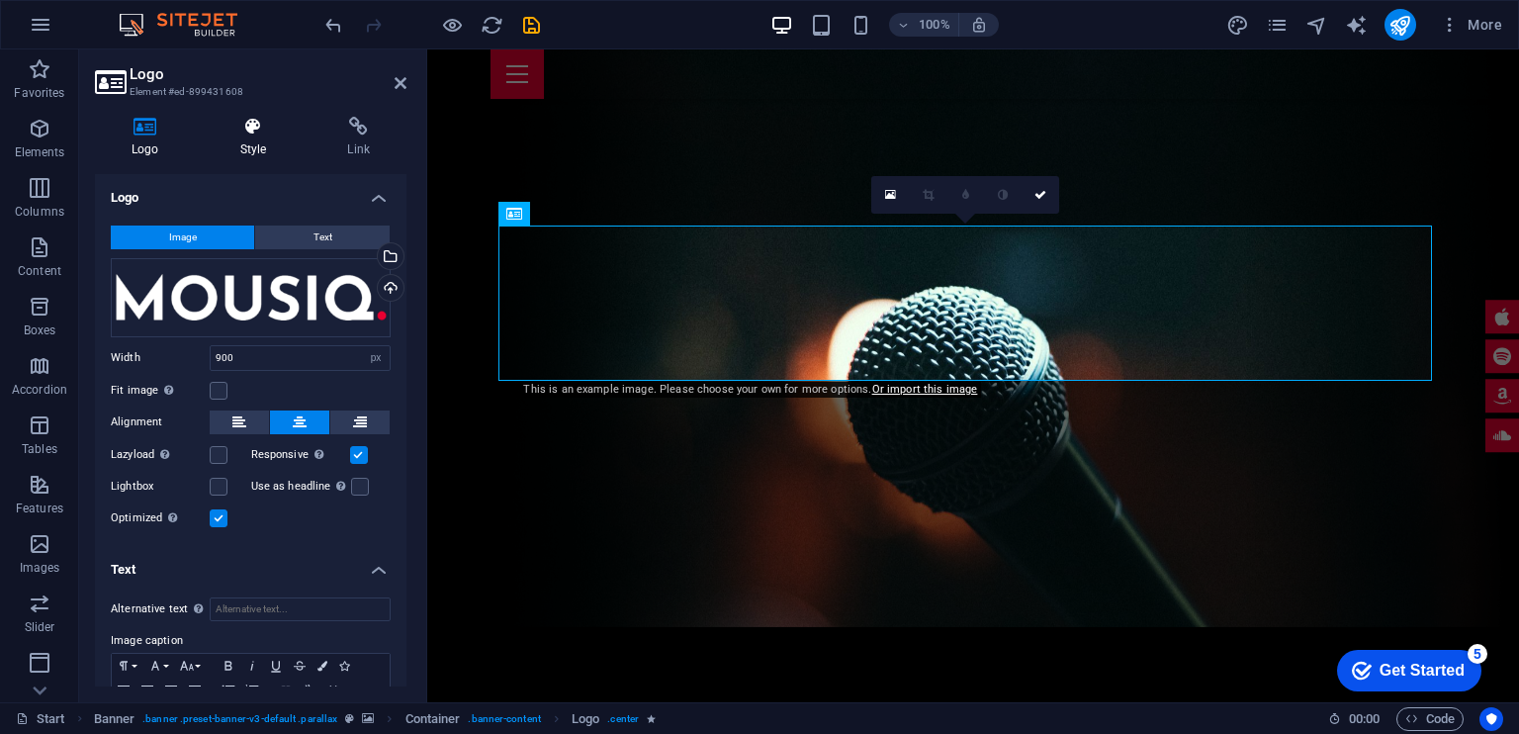
click at [247, 130] on icon at bounding box center [254, 127] width 100 height 20
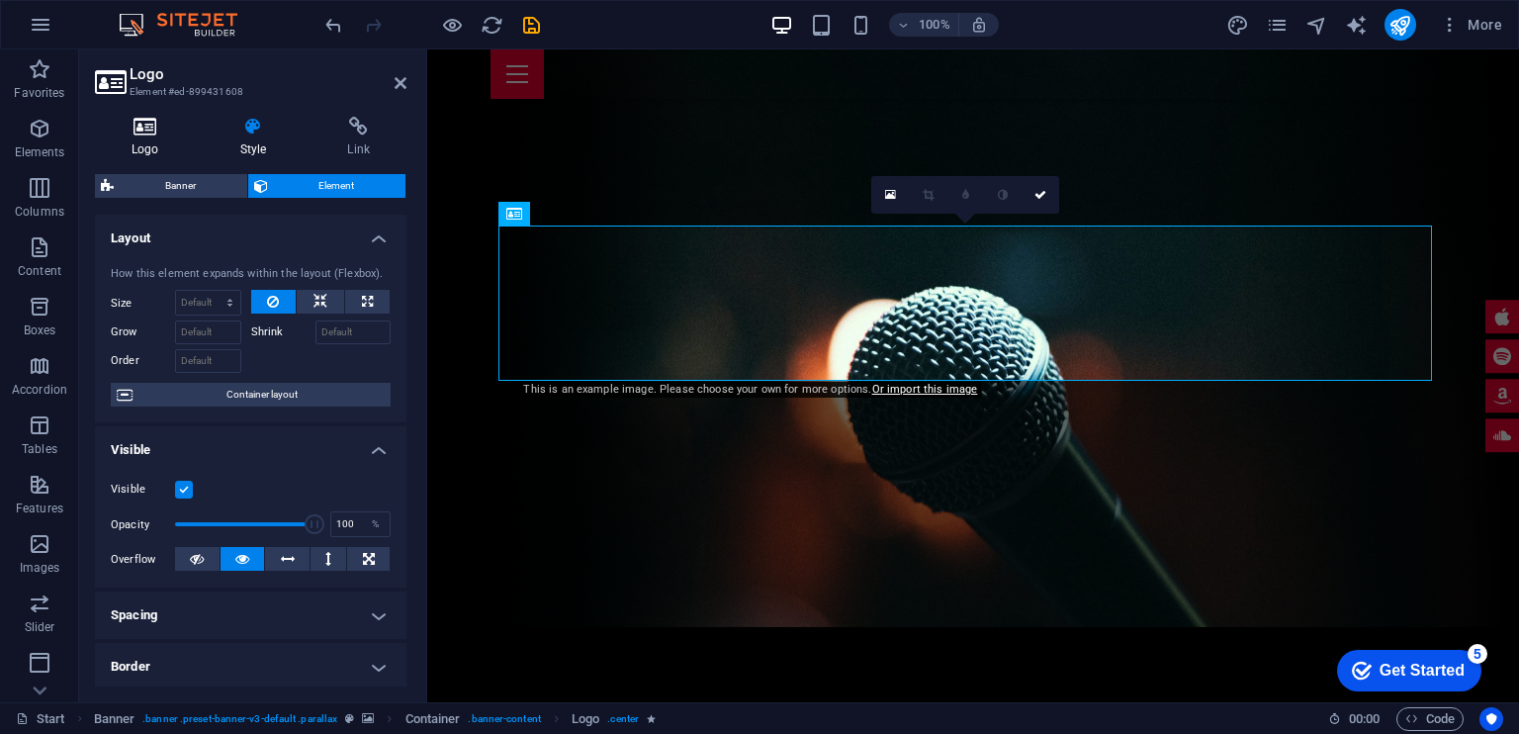
click at [142, 137] on h4 "Logo" at bounding box center [149, 138] width 109 height 42
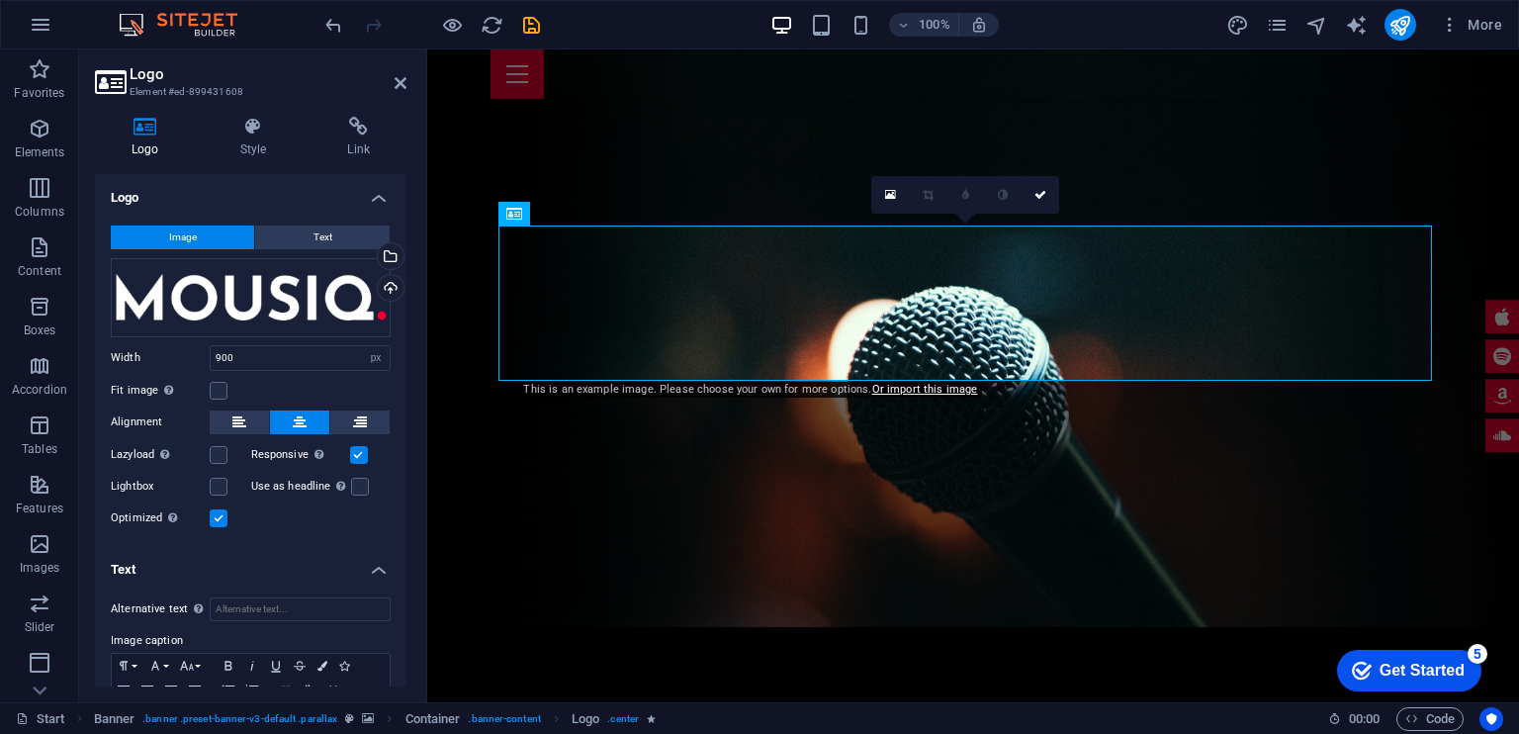
click at [922, 201] on link at bounding box center [928, 195] width 38 height 38
click at [929, 197] on icon at bounding box center [928, 195] width 11 height 12
click at [401, 77] on icon at bounding box center [401, 83] width 12 height 16
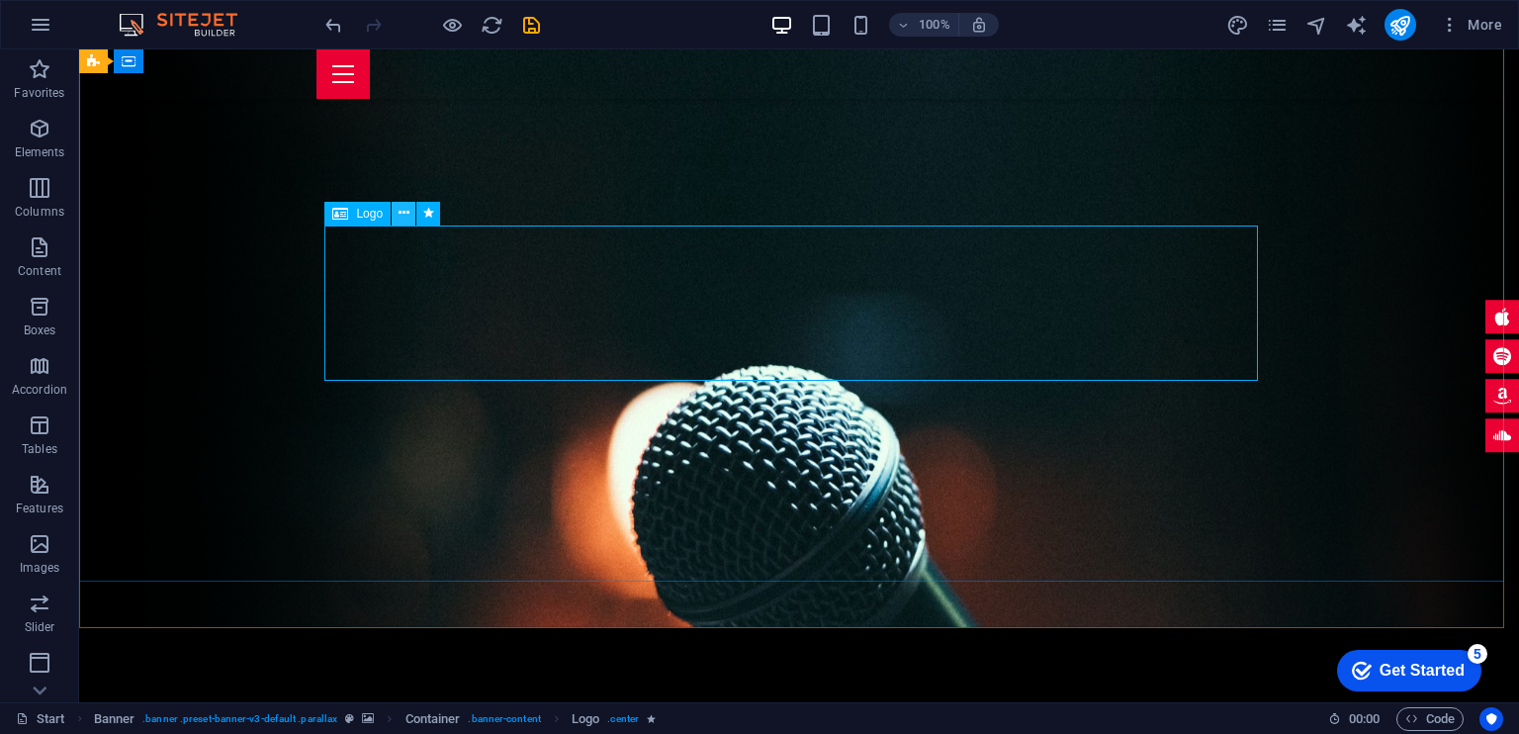
click at [400, 217] on icon at bounding box center [404, 213] width 11 height 21
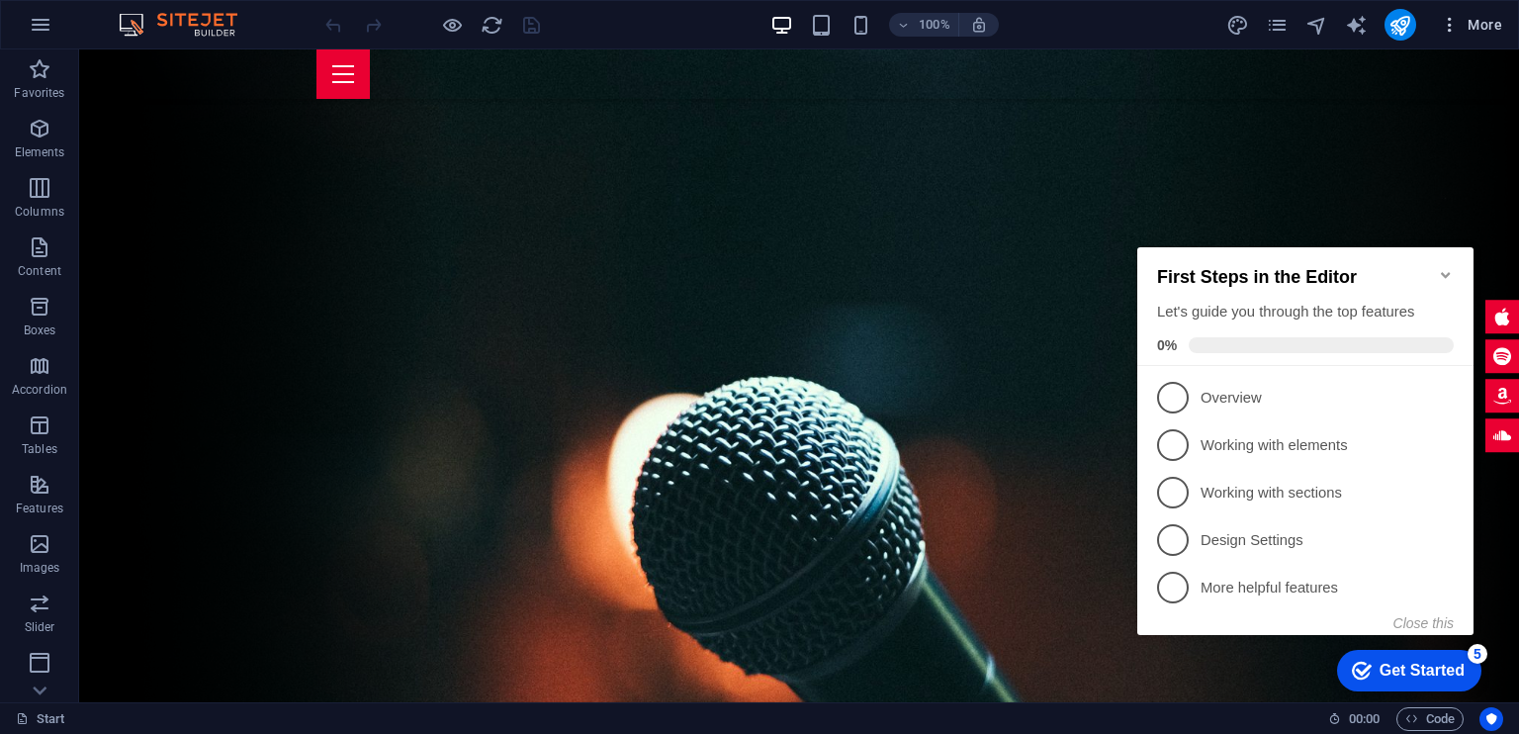
click at [1451, 27] on icon "button" at bounding box center [1450, 25] width 20 height 20
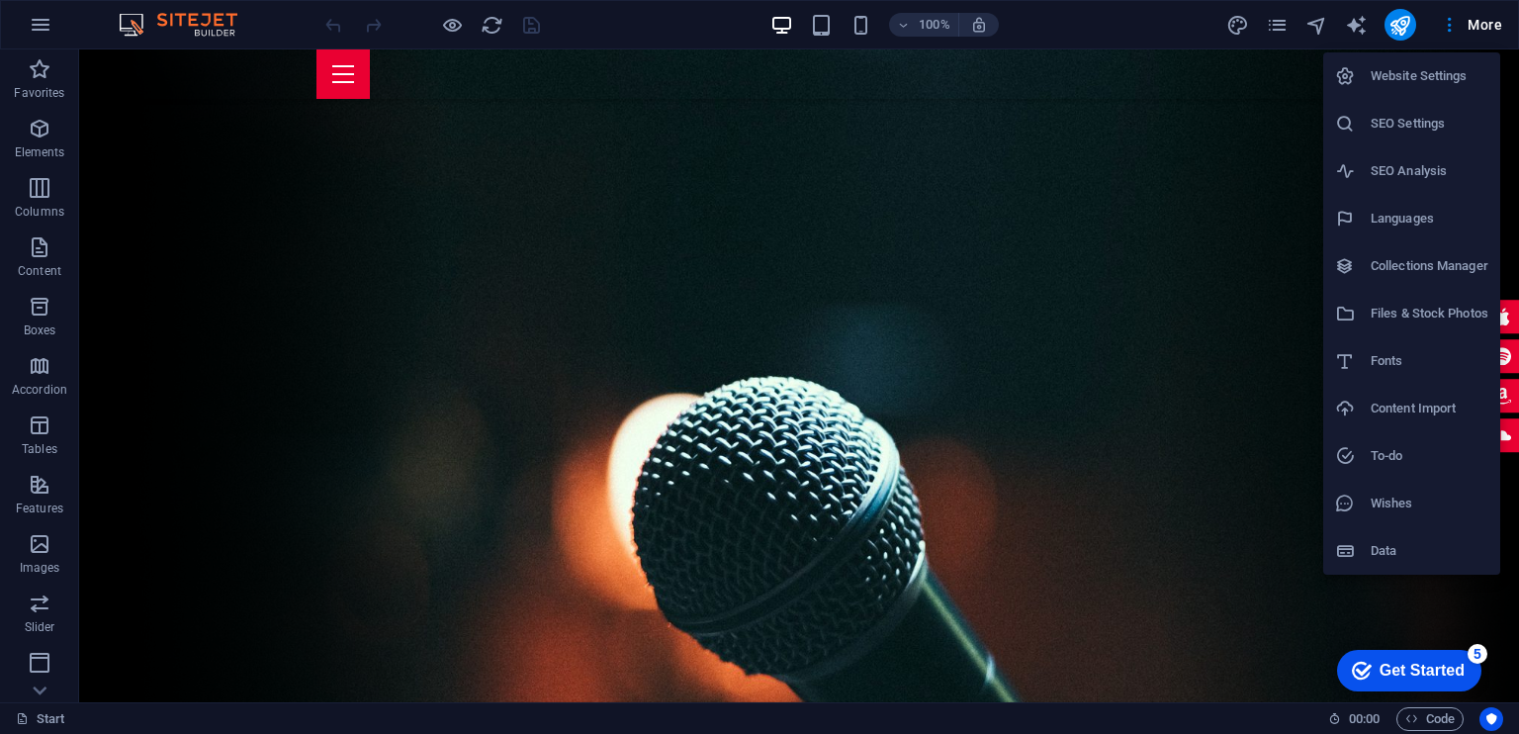
click at [1080, 565] on div at bounding box center [759, 367] width 1519 height 734
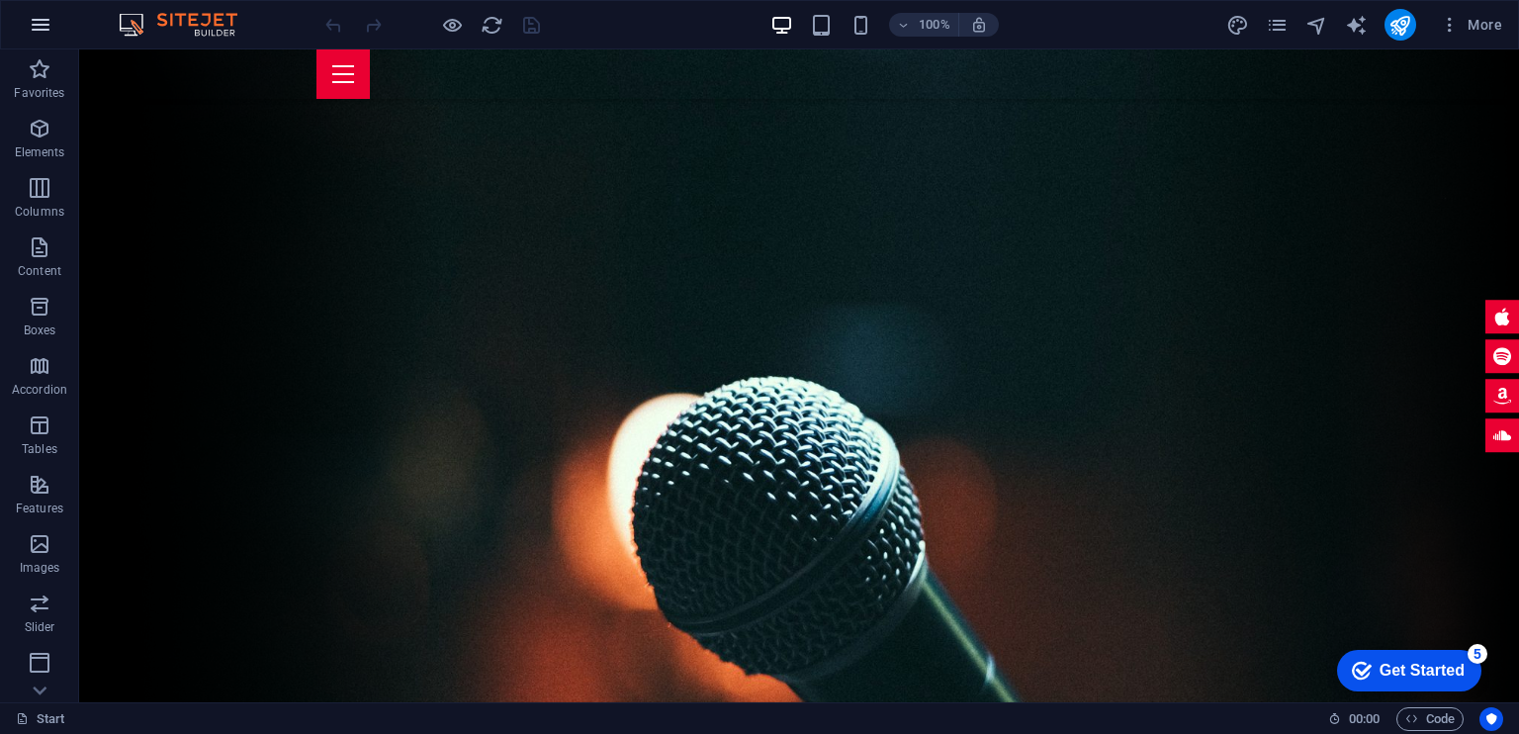
click at [40, 23] on icon "button" at bounding box center [41, 25] width 24 height 24
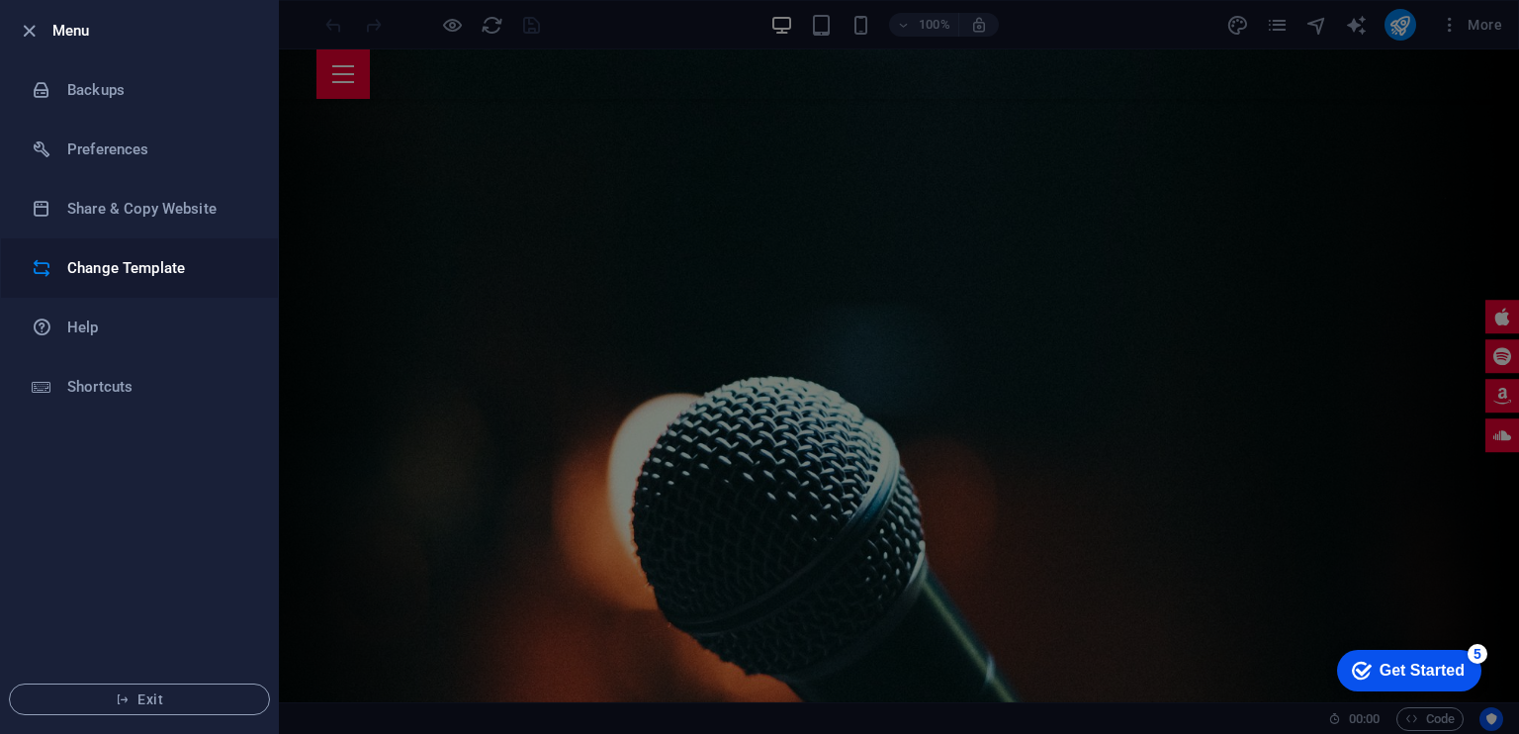
click at [134, 268] on h6 "Change Template" at bounding box center [158, 268] width 183 height 24
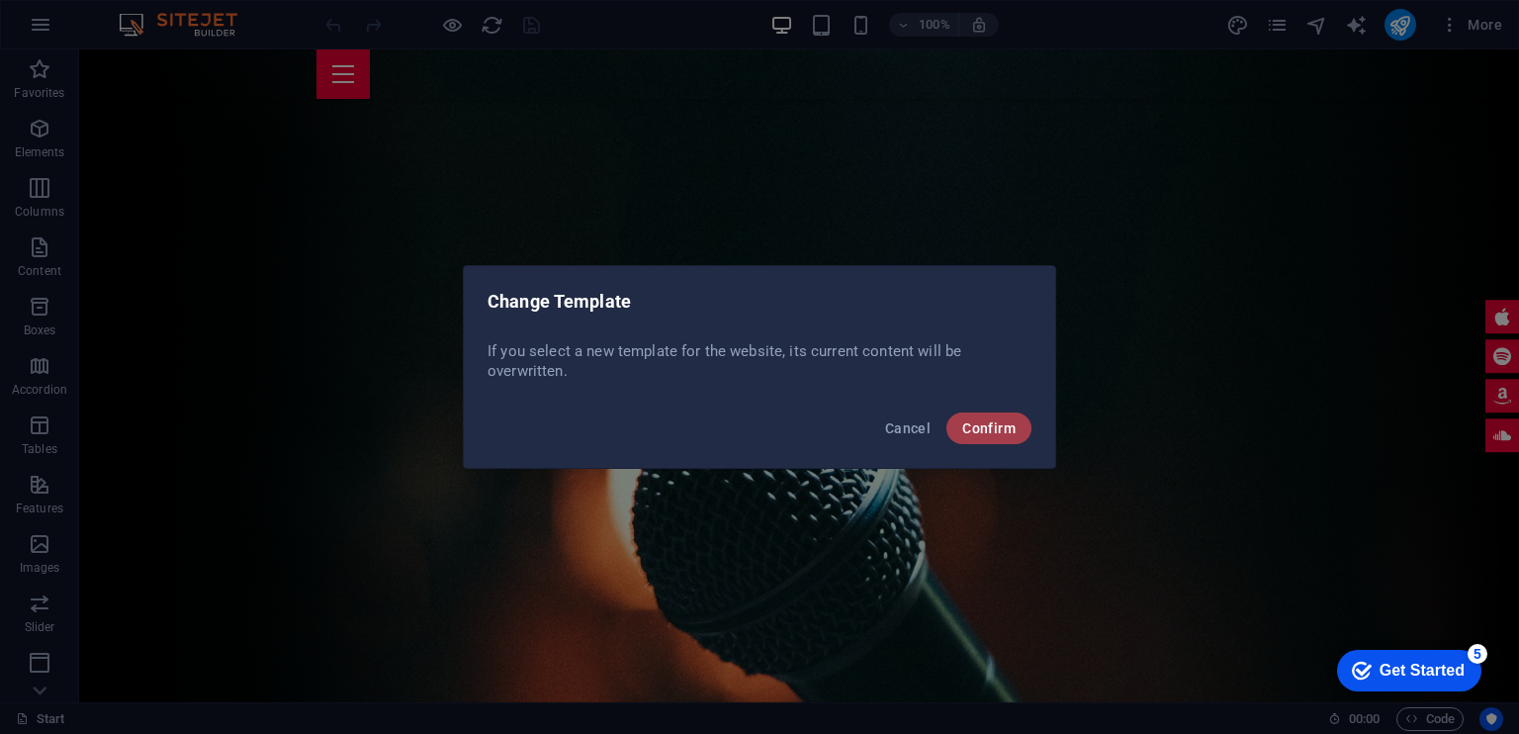
click at [1009, 426] on span "Confirm" at bounding box center [988, 428] width 53 height 16
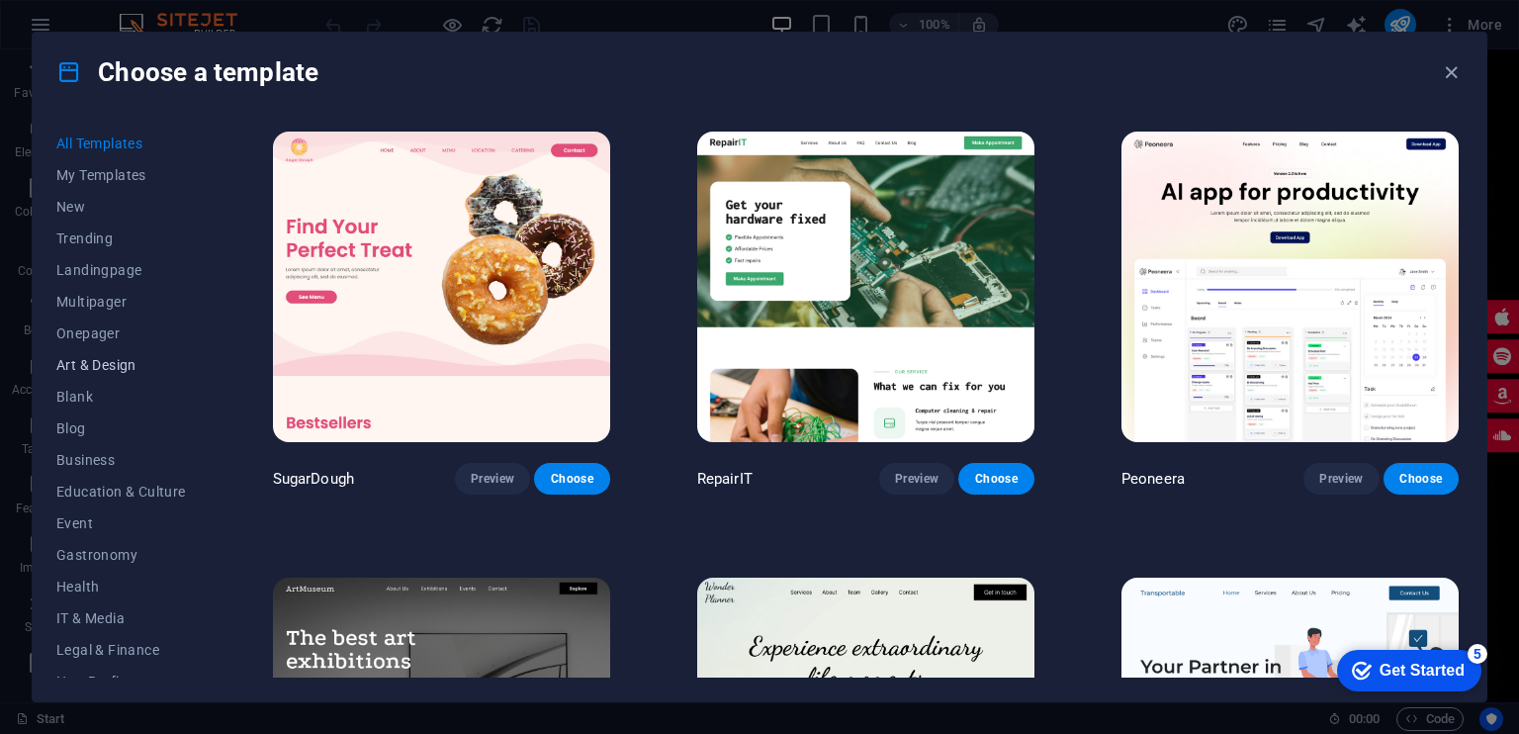
click at [105, 365] on span "Art & Design" at bounding box center [121, 365] width 130 height 16
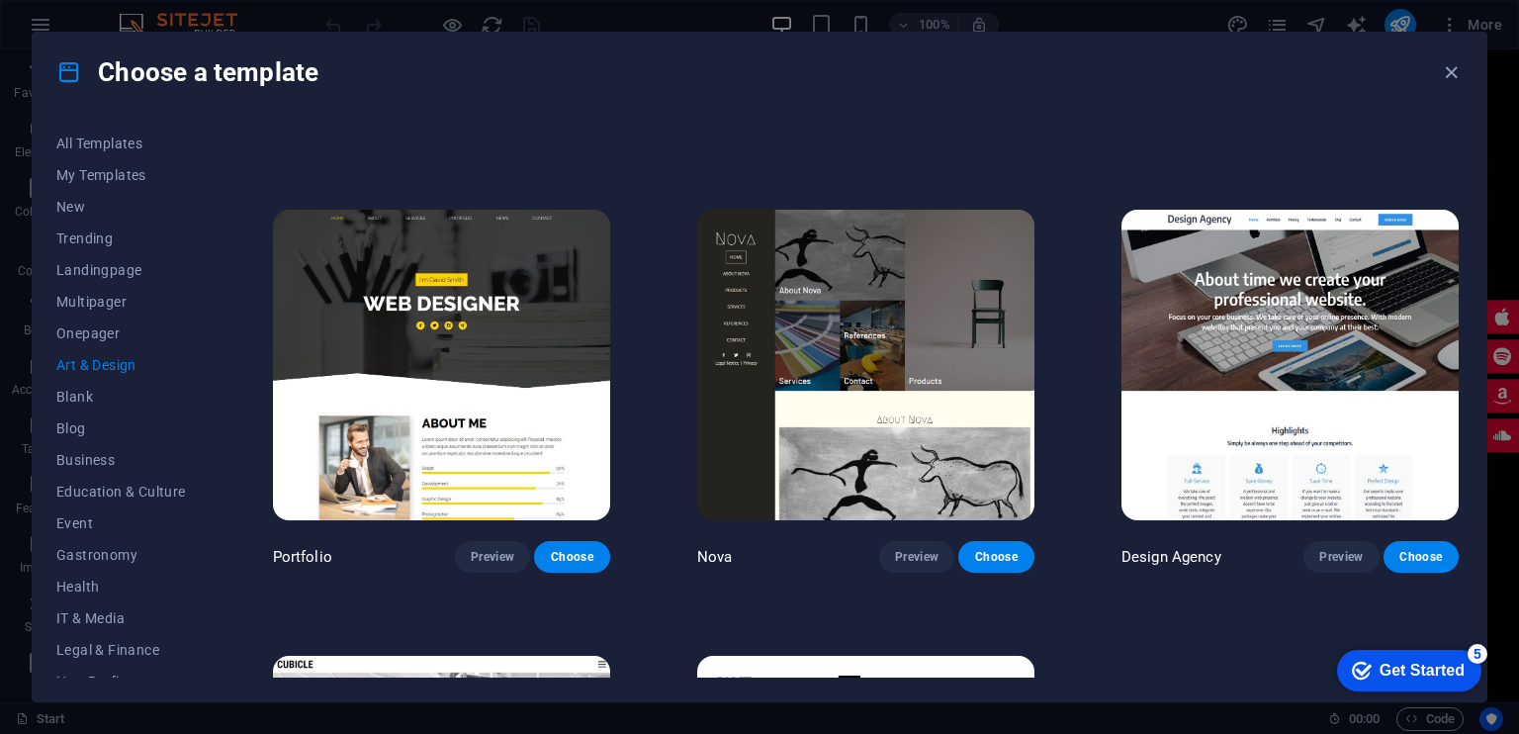
scroll to position [1260, 0]
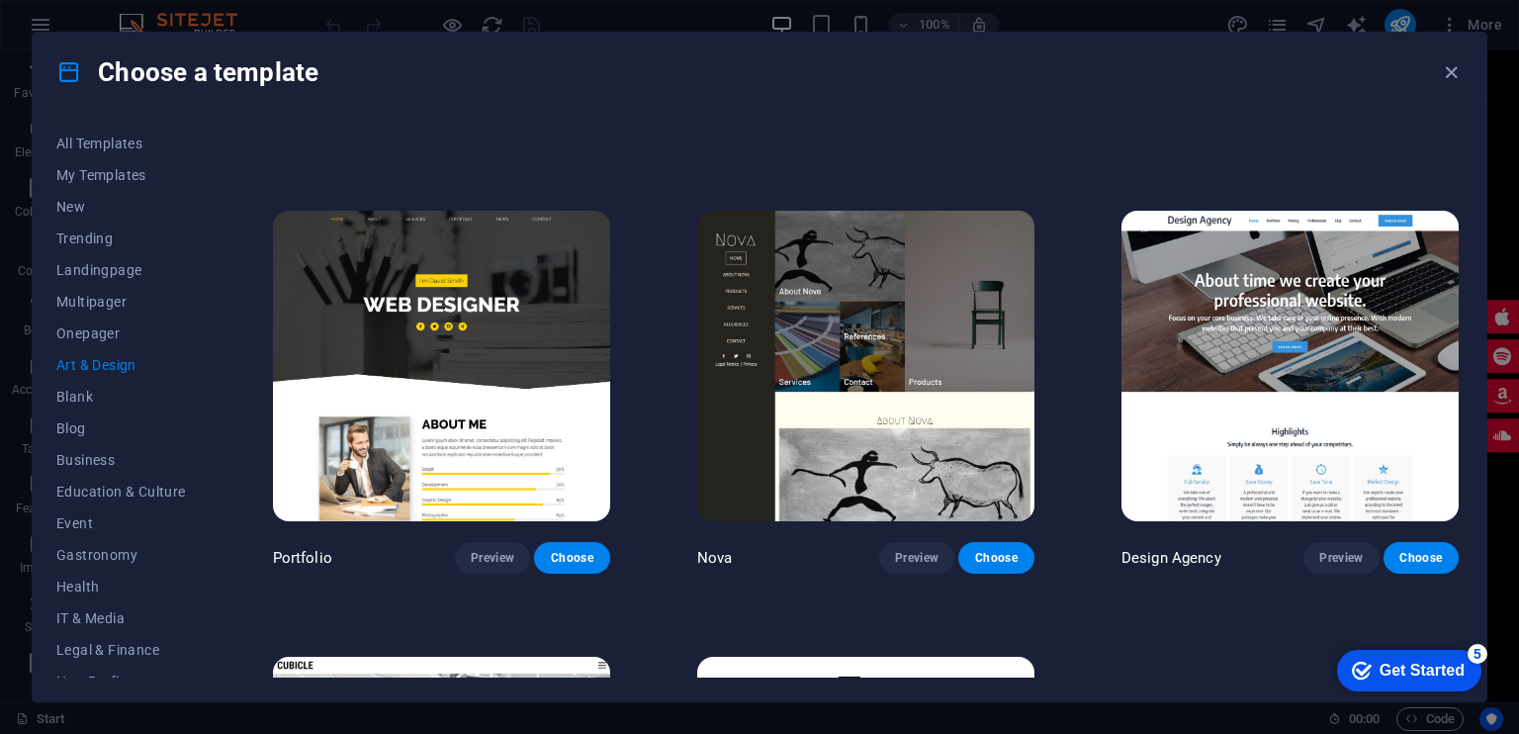
click at [892, 367] on img at bounding box center [865, 366] width 337 height 311
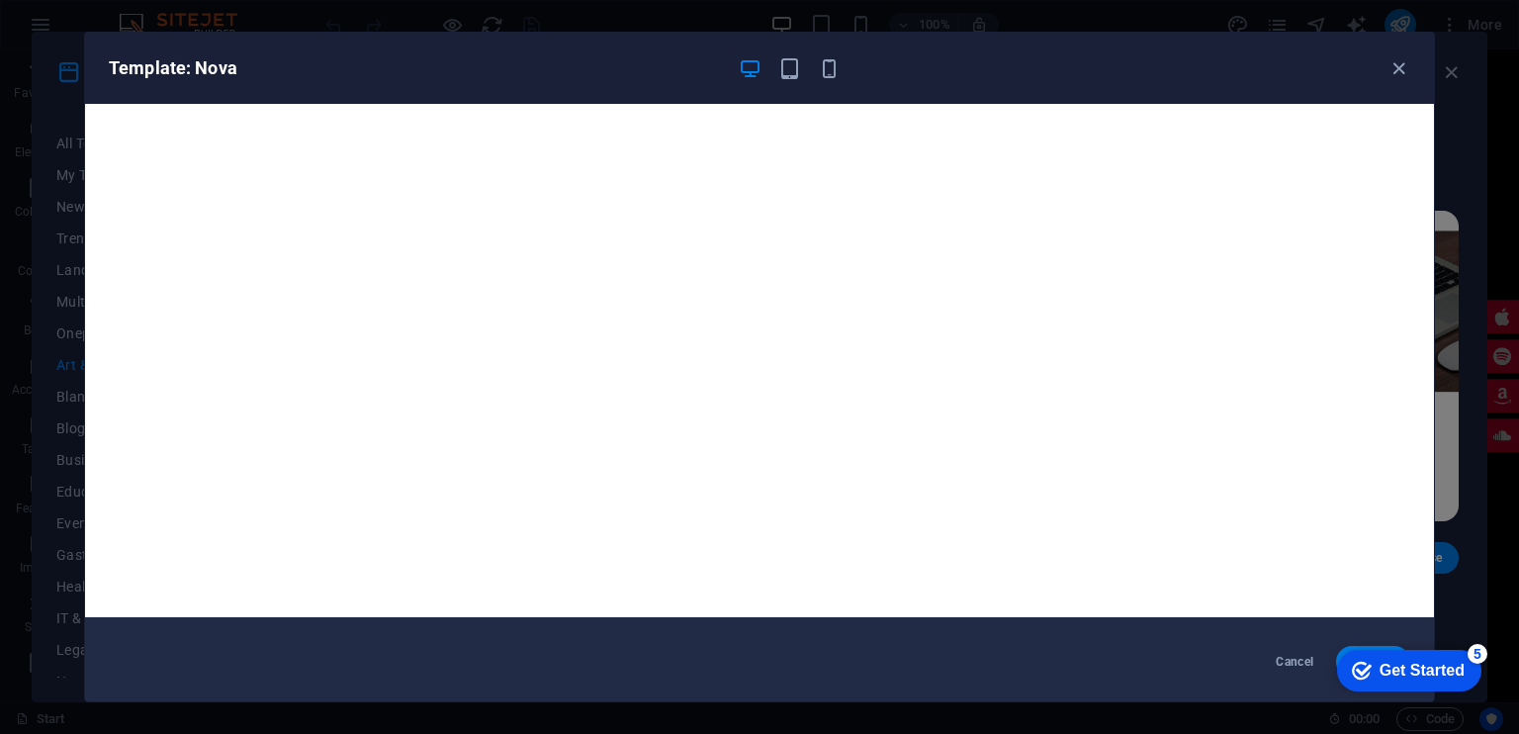
scroll to position [0, 0]
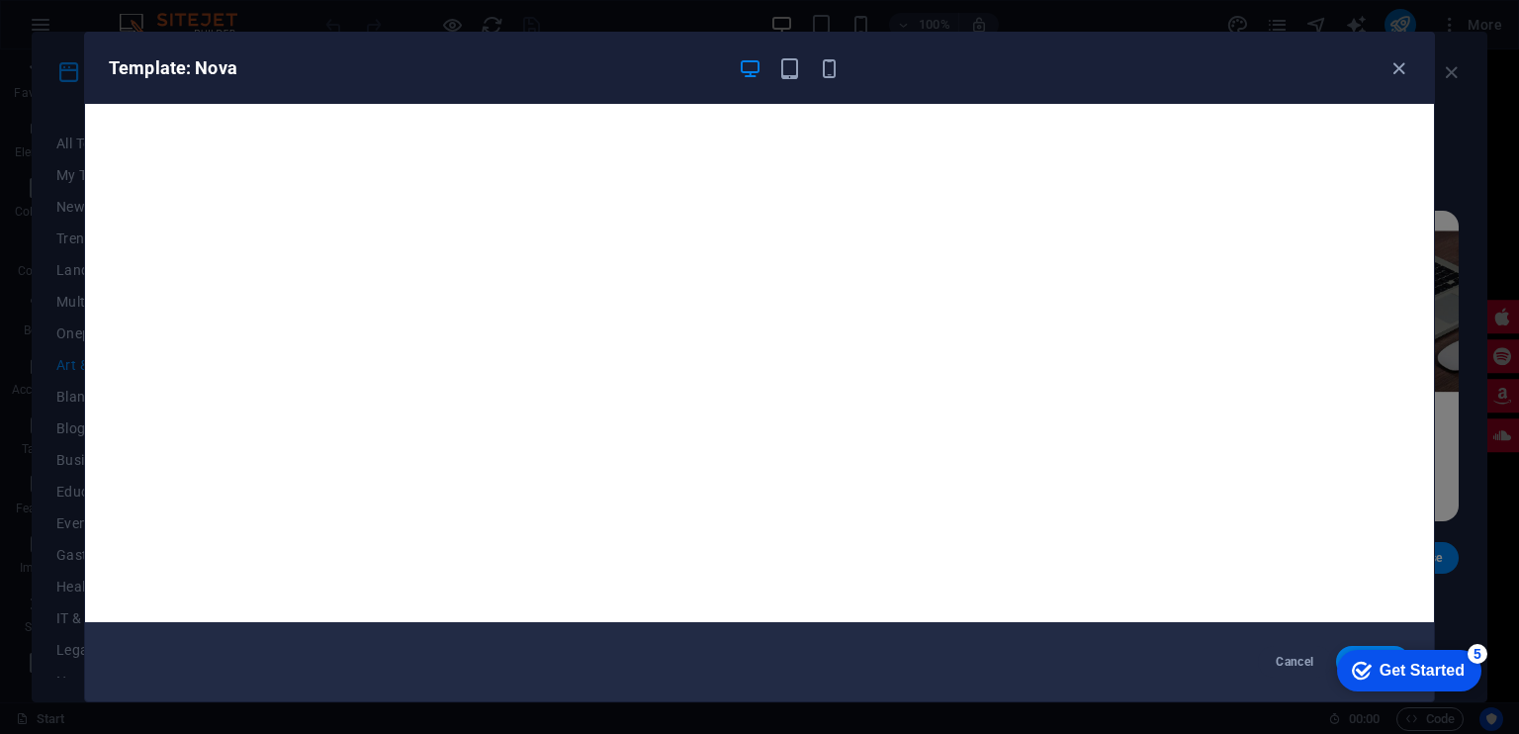
click at [1400, 665] on div "Get Started" at bounding box center [1422, 671] width 85 height 18
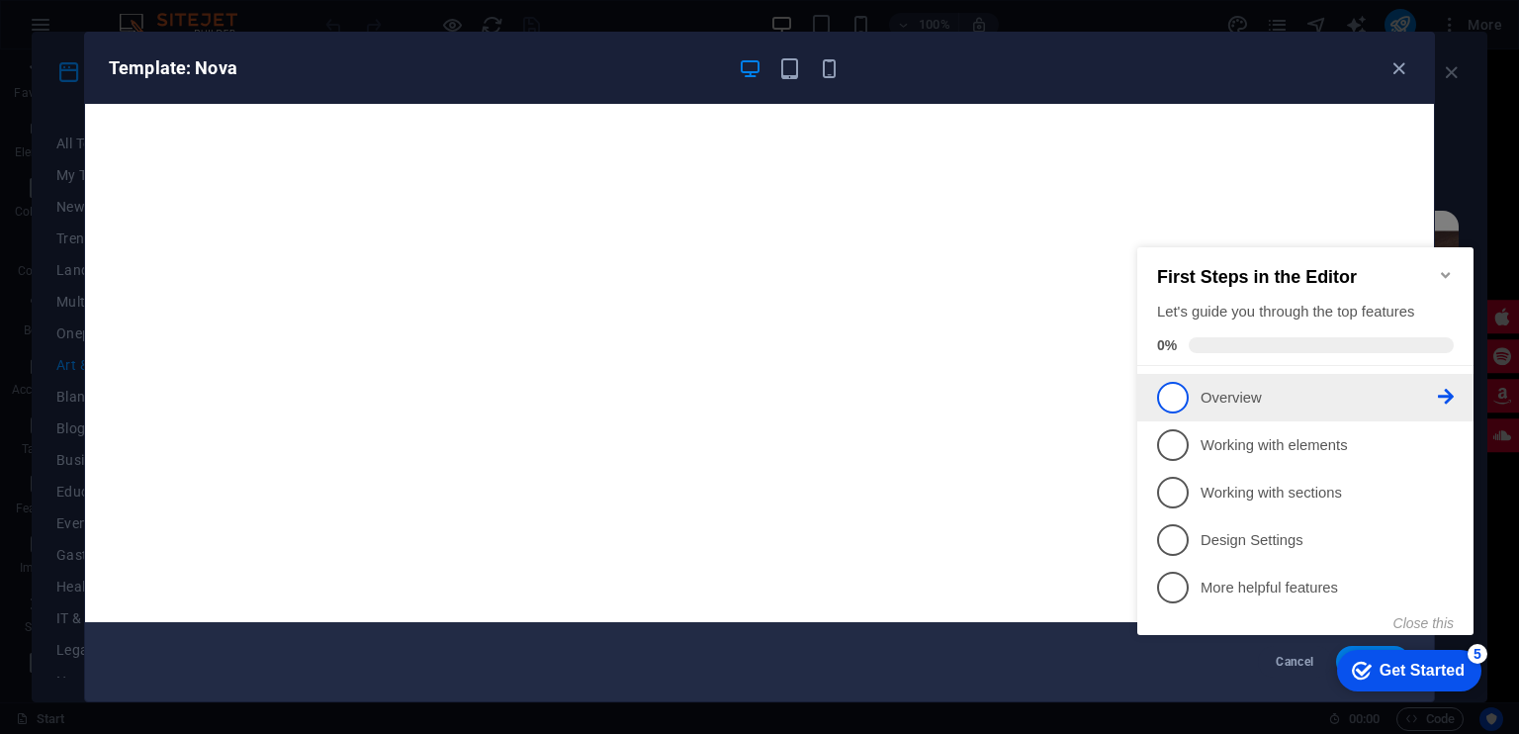
click at [1272, 395] on p "Overview - incomplete" at bounding box center [1319, 398] width 237 height 21
